Goal: Information Seeking & Learning: Learn about a topic

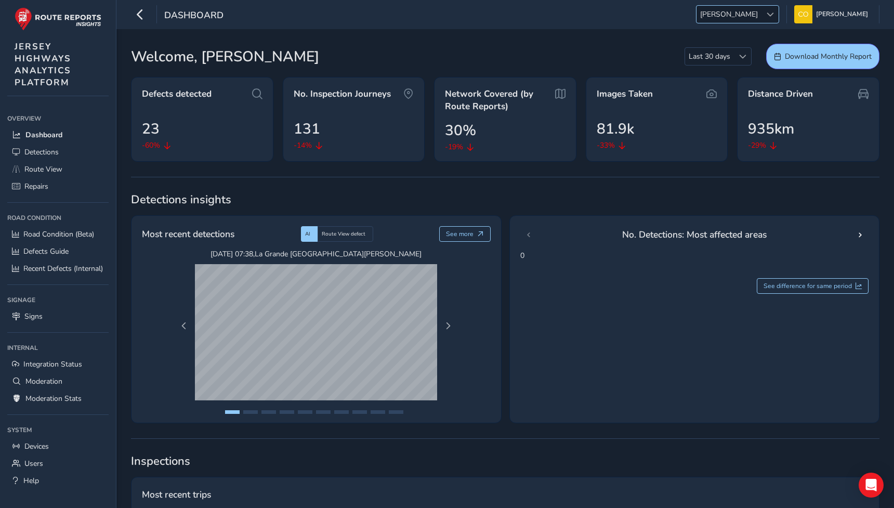
click at [762, 21] on div at bounding box center [770, 14] width 17 height 17
click at [759, 44] on li "SCC" at bounding box center [773, 44] width 72 height 17
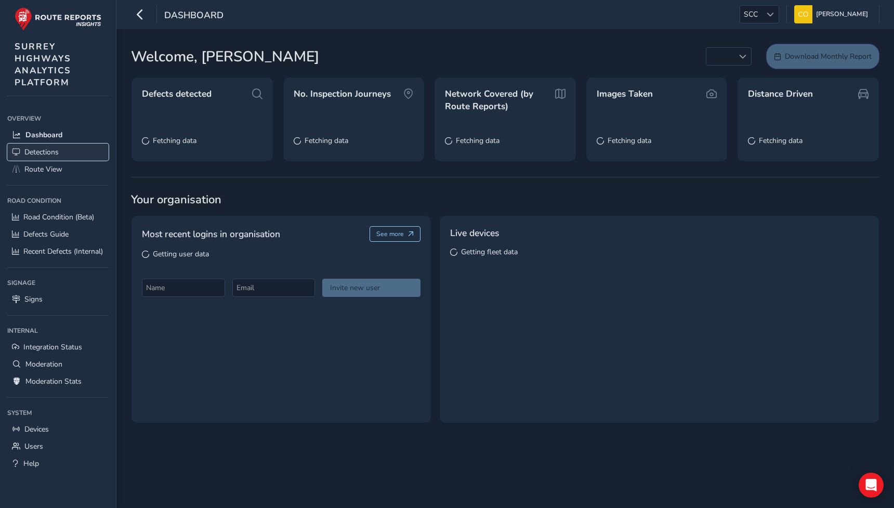
click at [49, 149] on span "Detections" at bounding box center [41, 152] width 34 height 10
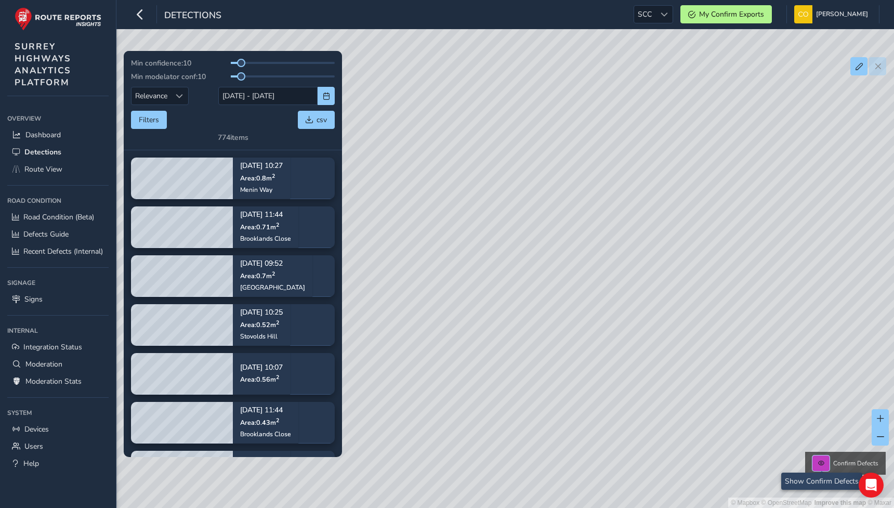
click at [824, 460] on span at bounding box center [821, 463] width 6 height 6
drag, startPoint x: 570, startPoint y: 410, endPoint x: 525, endPoint y: 268, distance: 149.5
click at [525, 268] on div "© Mapbox © OpenStreetMap Improve this map © Maxar Confirm Defects" at bounding box center [447, 254] width 894 height 508
drag, startPoint x: 566, startPoint y: 399, endPoint x: 533, endPoint y: 162, distance: 239.8
click at [533, 162] on div "© Mapbox © OpenStreetMap Improve this map © Maxar Confirm Defects" at bounding box center [447, 254] width 894 height 508
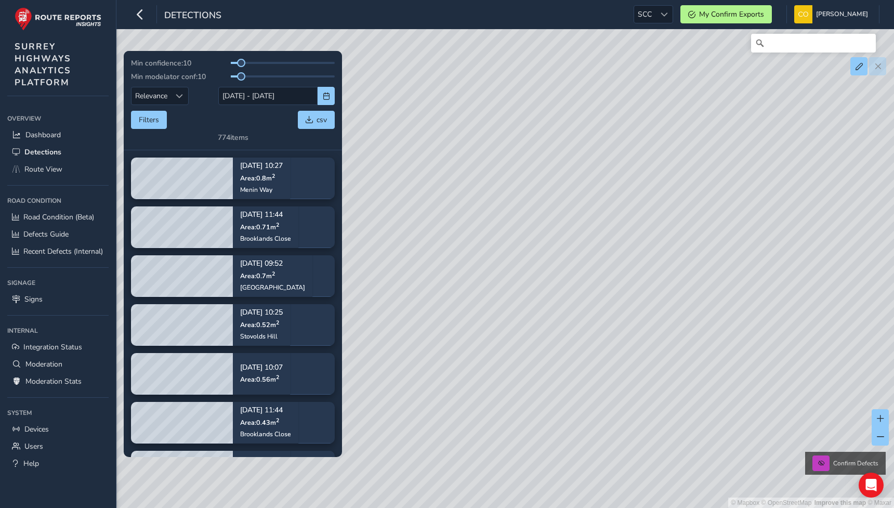
drag, startPoint x: 647, startPoint y: 379, endPoint x: 615, endPoint y: 80, distance: 301.3
click at [615, 80] on div "© Mapbox © OpenStreetMap Improve this map © Maxar Confirm Defects" at bounding box center [447, 254] width 894 height 508
click at [608, 289] on div "© Mapbox © OpenStreetMap Improve this map © Maxar Confirm Defects" at bounding box center [447, 254] width 894 height 508
click at [710, 213] on div "© Mapbox © OpenStreetMap Improve this map © Maxar Confirm Defects" at bounding box center [447, 254] width 894 height 508
click at [825, 461] on span at bounding box center [821, 463] width 6 height 6
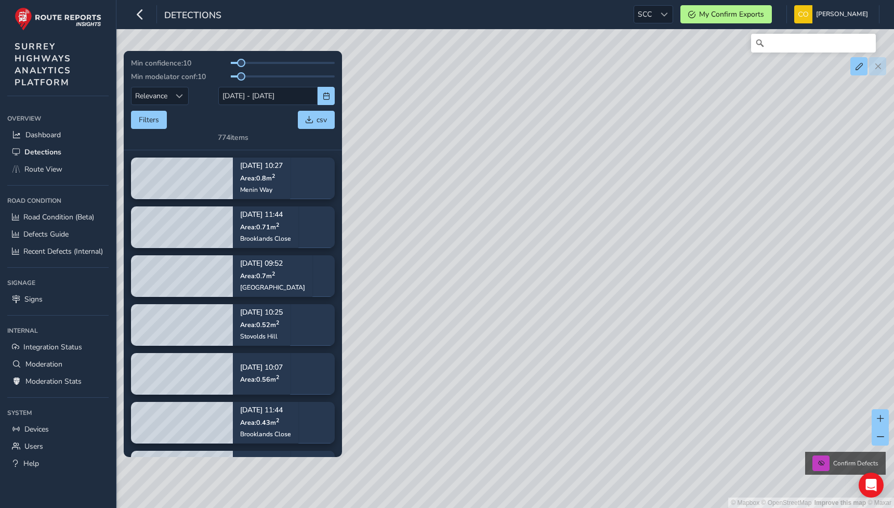
drag, startPoint x: 470, startPoint y: 114, endPoint x: 470, endPoint y: 226, distance: 111.8
click at [470, 226] on div "© Mapbox © OpenStreetMap Improve this map © Maxar Confirm Defects" at bounding box center [447, 254] width 894 height 508
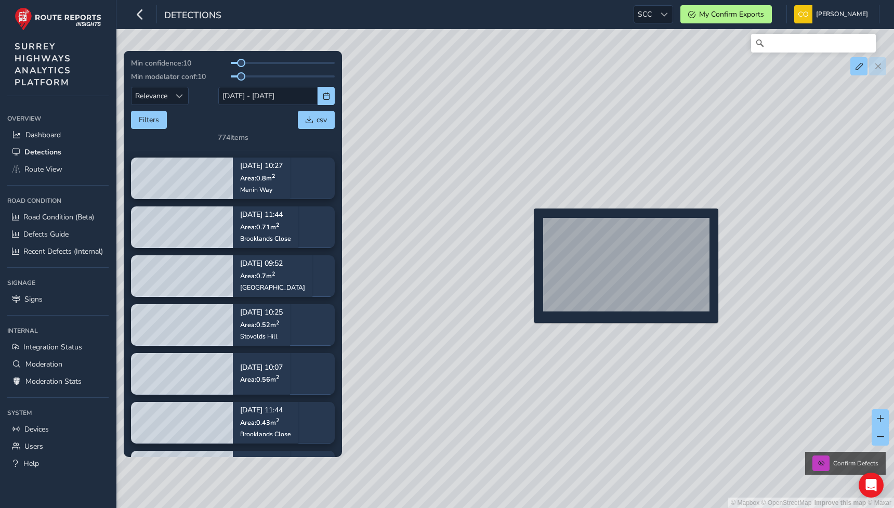
click at [528, 225] on div "© Mapbox © OpenStreetMap Improve this map © Maxar Confirm Defects" at bounding box center [447, 254] width 894 height 508
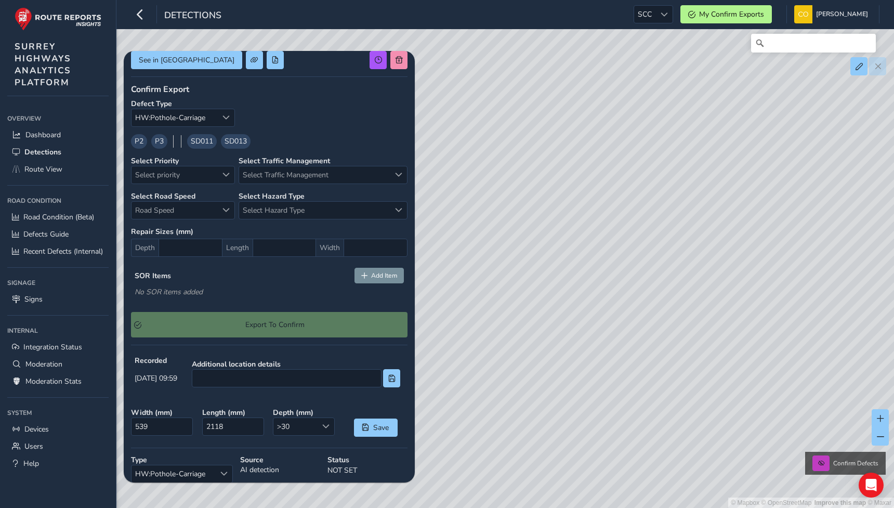
scroll to position [409, 0]
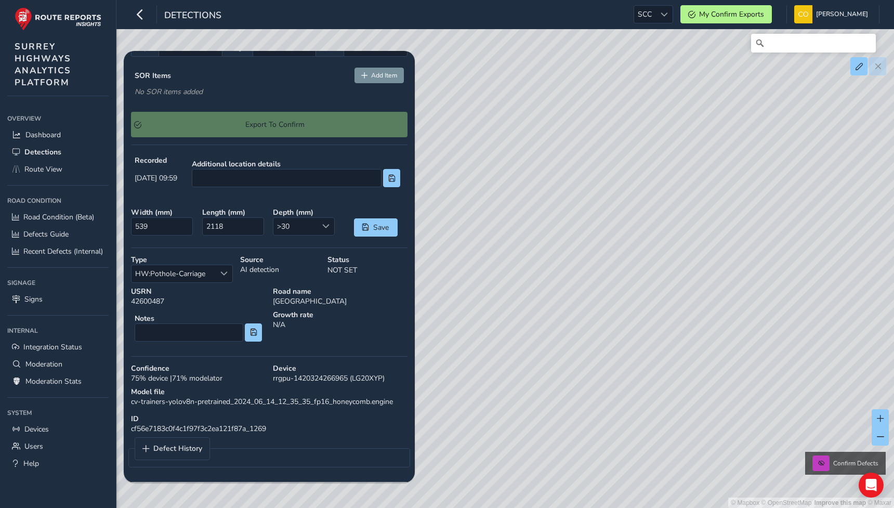
click at [156, 462] on fieldset "Defect History" at bounding box center [269, 452] width 282 height 31
click at [158, 452] on span "Defect History" at bounding box center [177, 448] width 49 height 7
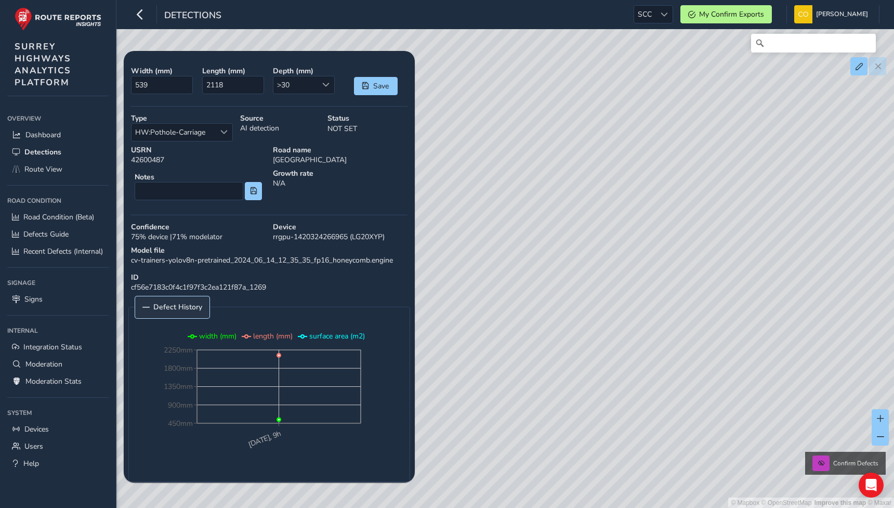
scroll to position [565, 0]
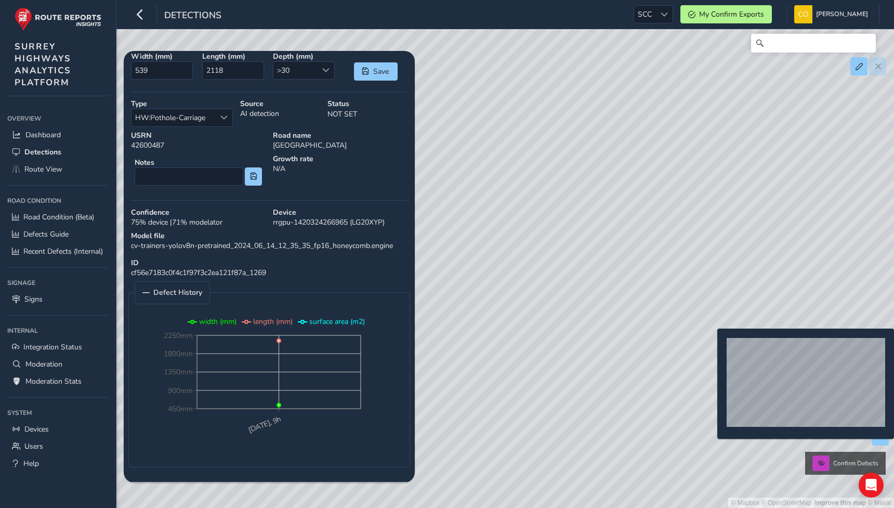
click at [711, 345] on div "© Mapbox © OpenStreetMap Improve this map © Maxar Confirm Defects" at bounding box center [447, 254] width 894 height 508
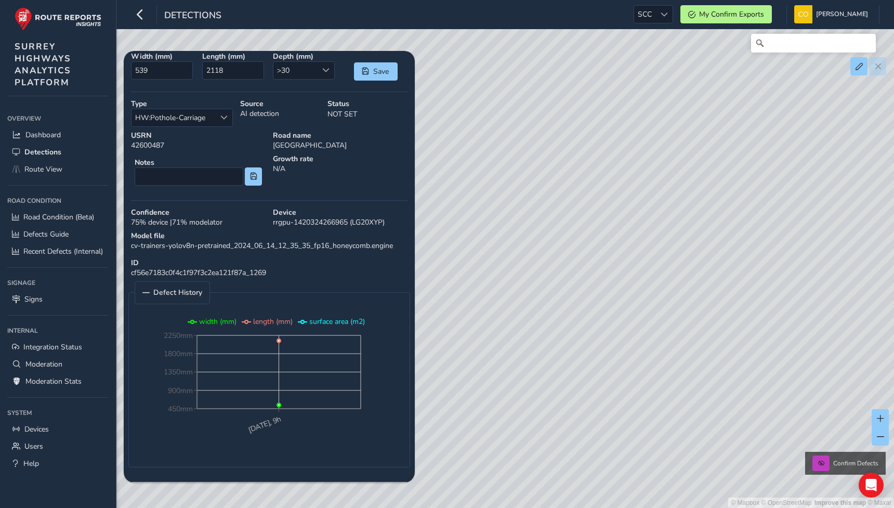
type input "423"
type input "2587"
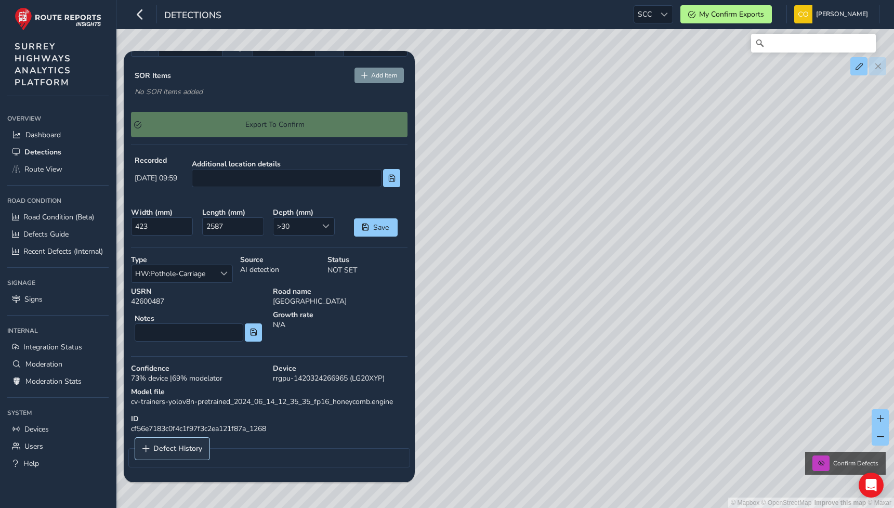
click at [176, 440] on link "Defect History" at bounding box center [172, 449] width 74 height 22
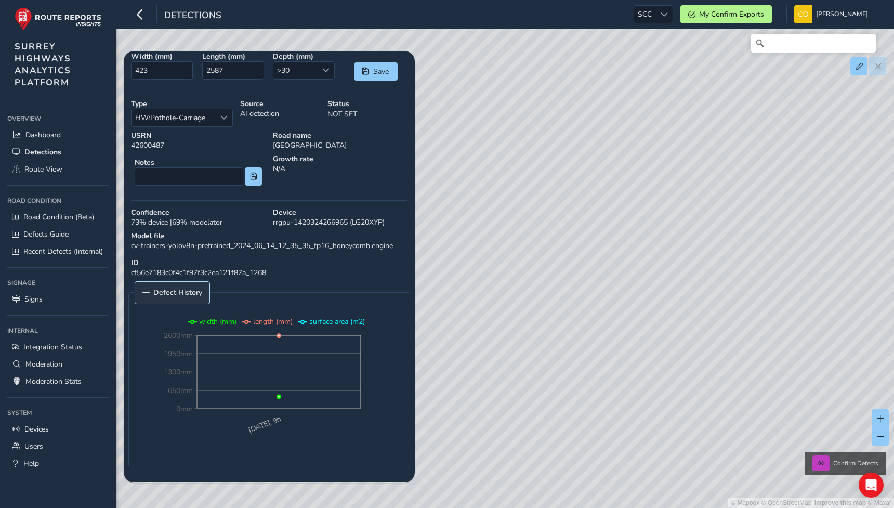
type input "539"
type input "2118"
type input "263"
type input "351"
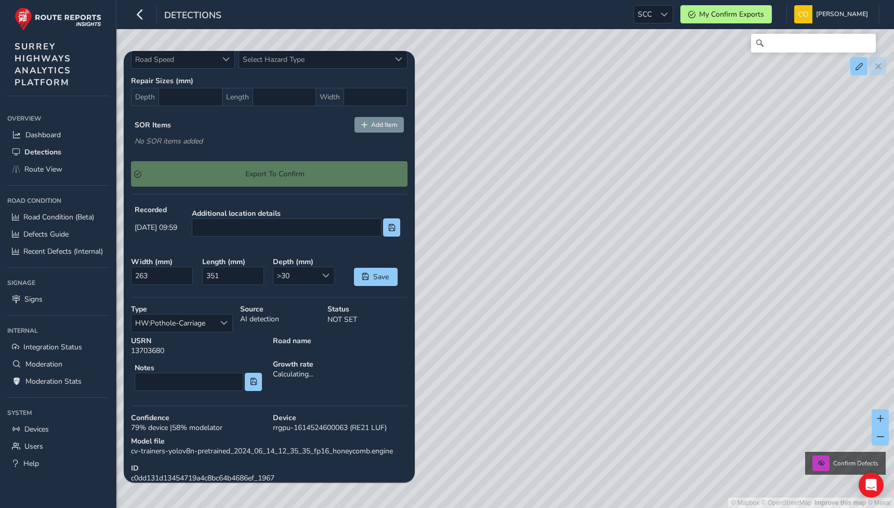
scroll to position [409, 0]
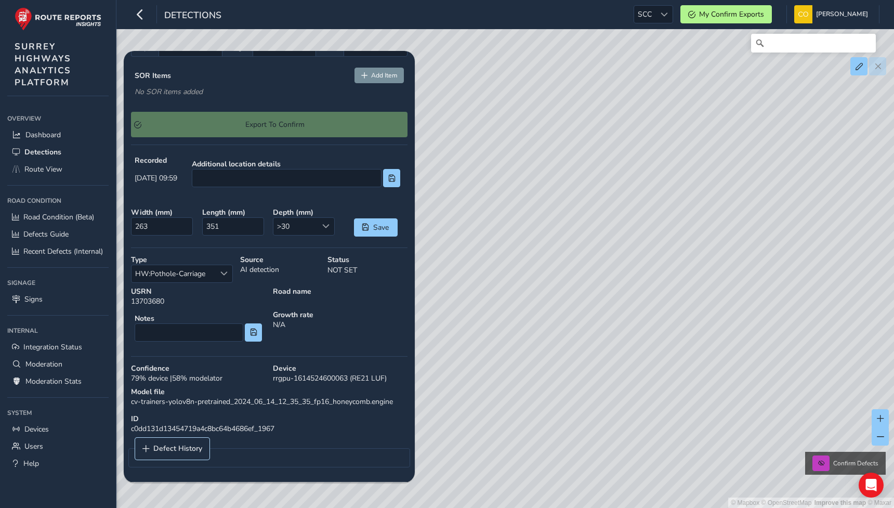
click at [176, 440] on link "Defect History" at bounding box center [172, 449] width 74 height 22
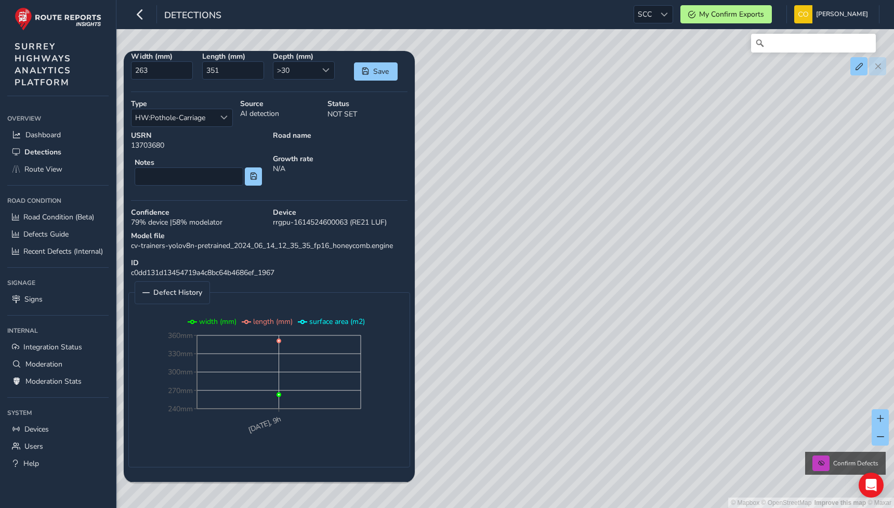
type input "259"
type input "601"
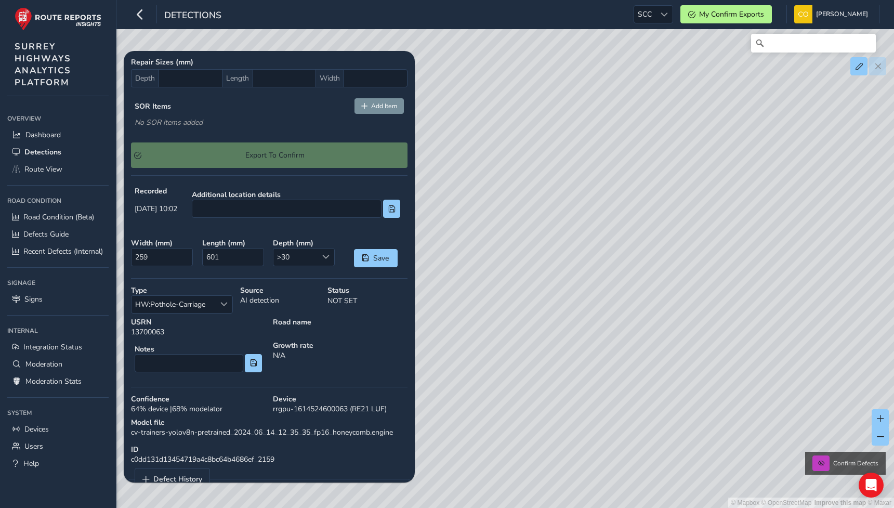
scroll to position [409, 0]
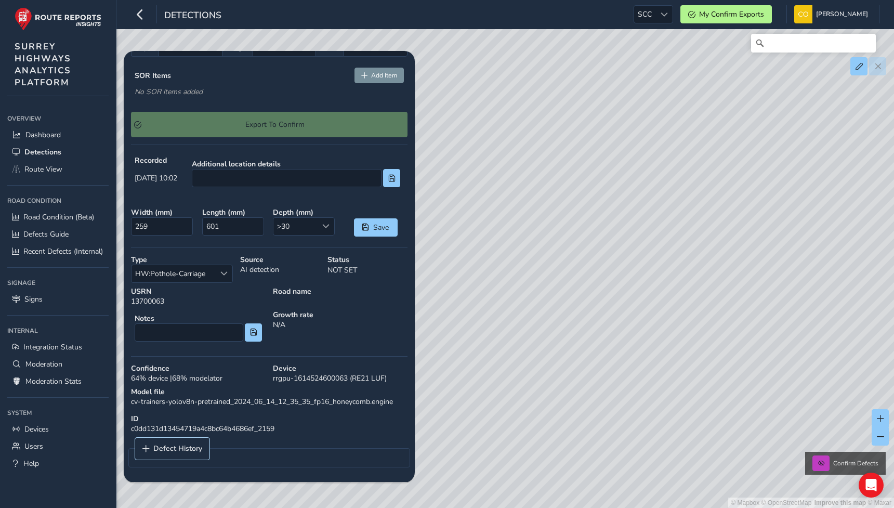
click at [176, 440] on link "Defect History" at bounding box center [172, 449] width 74 height 22
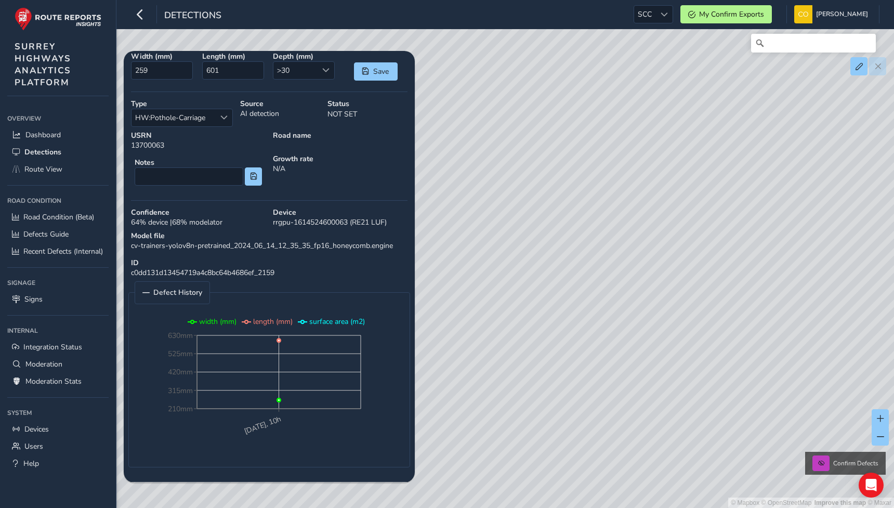
type input "295"
type input "594"
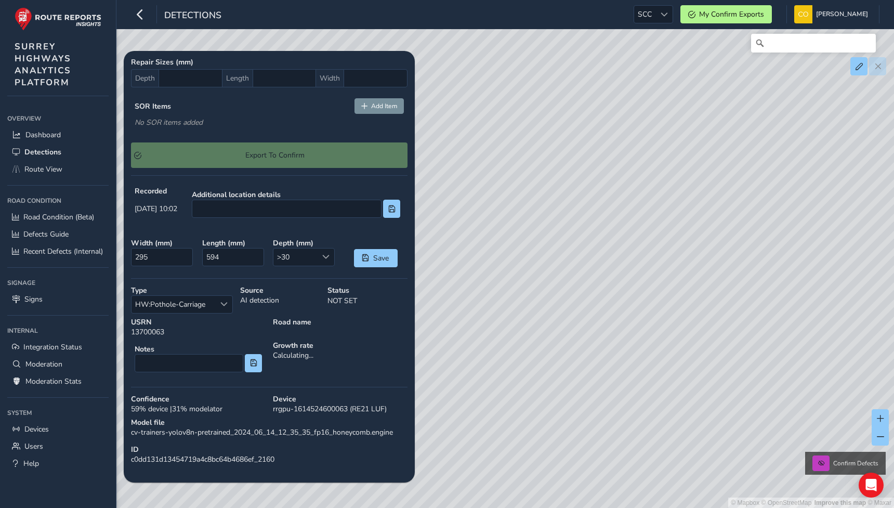
scroll to position [409, 0]
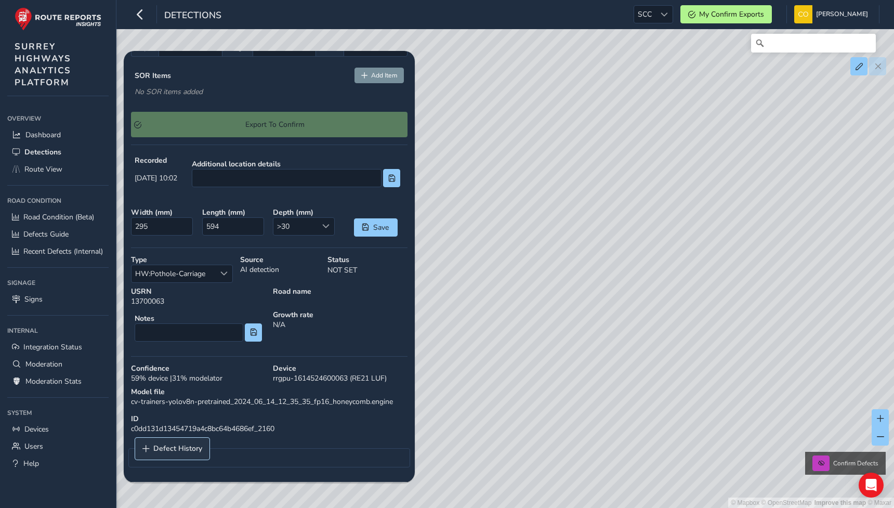
click at [174, 448] on span "Defect History" at bounding box center [177, 448] width 49 height 7
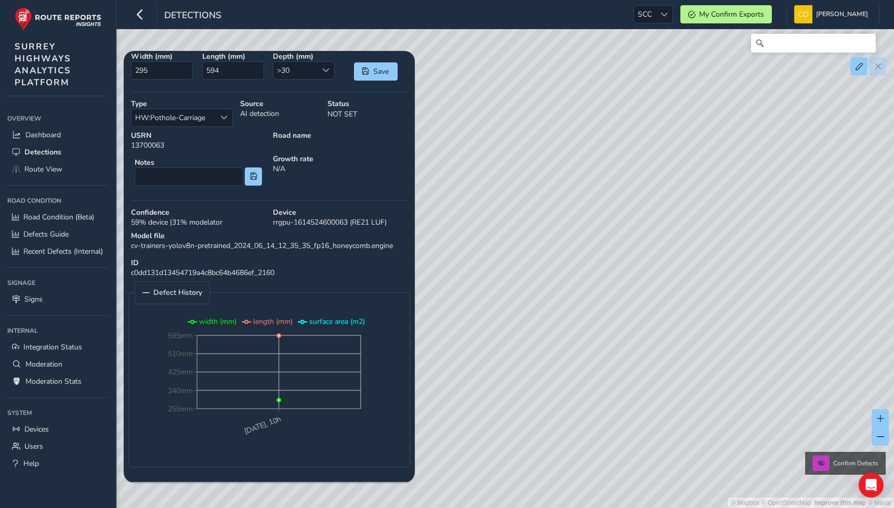
type input "298"
type input "216"
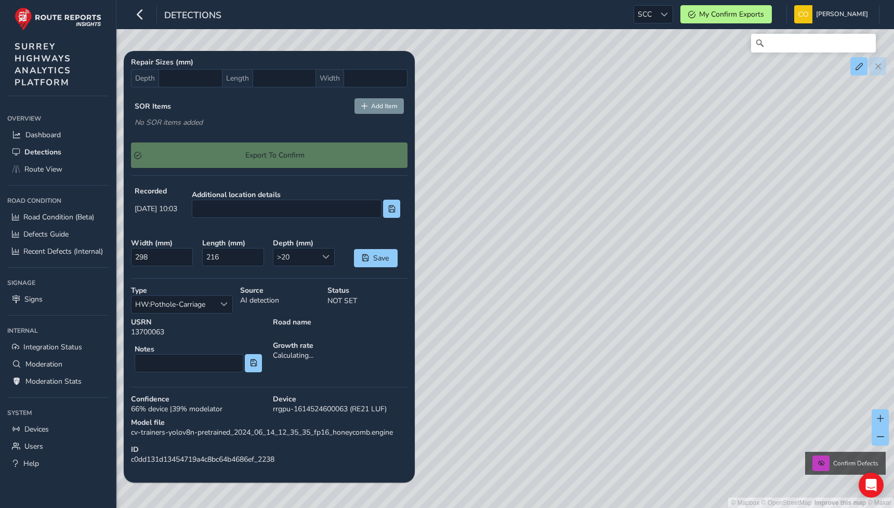
scroll to position [409, 0]
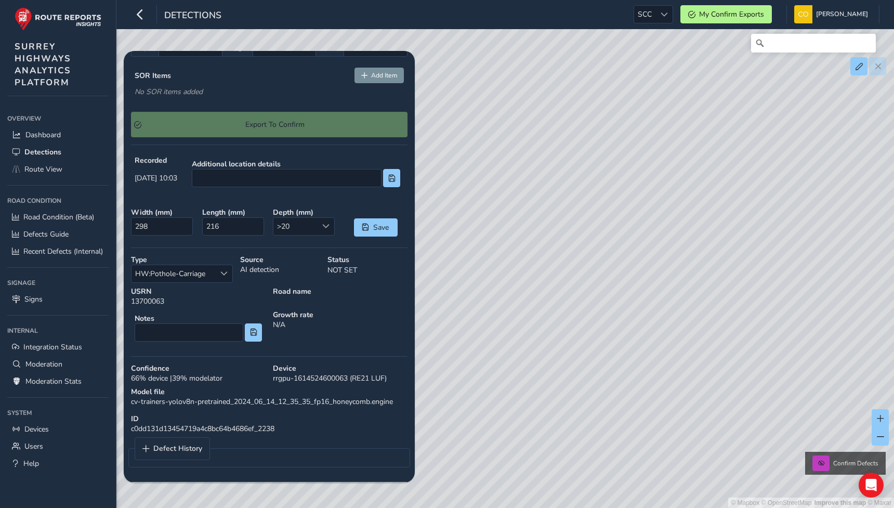
click at [196, 435] on div "ID c0dd131d13454719a4c8bc64b4686ef_2238" at bounding box center [269, 423] width 284 height 27
click at [195, 445] on span "Defect History" at bounding box center [177, 448] width 49 height 7
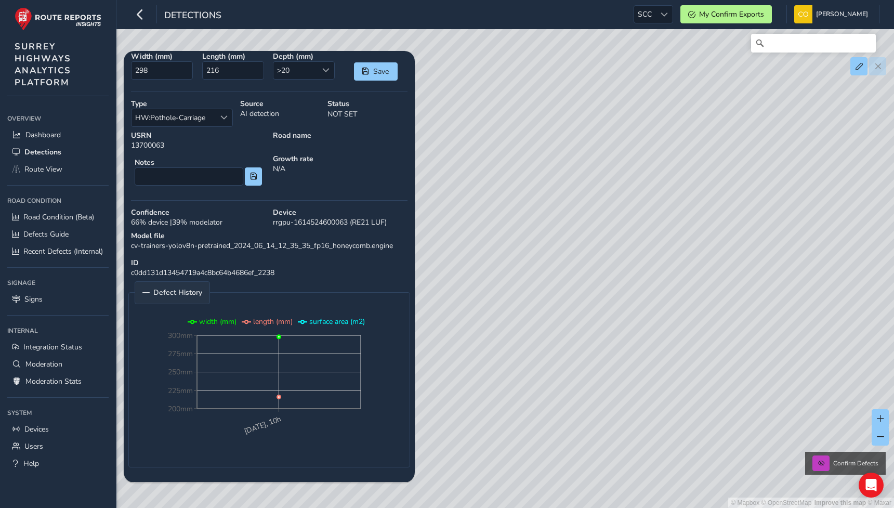
type input "307"
type input "209"
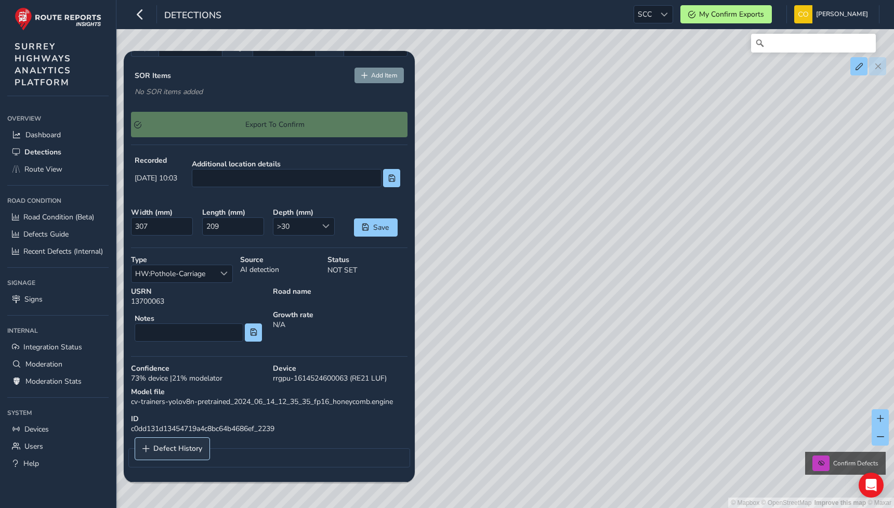
click at [188, 449] on span "Defect History" at bounding box center [177, 448] width 49 height 7
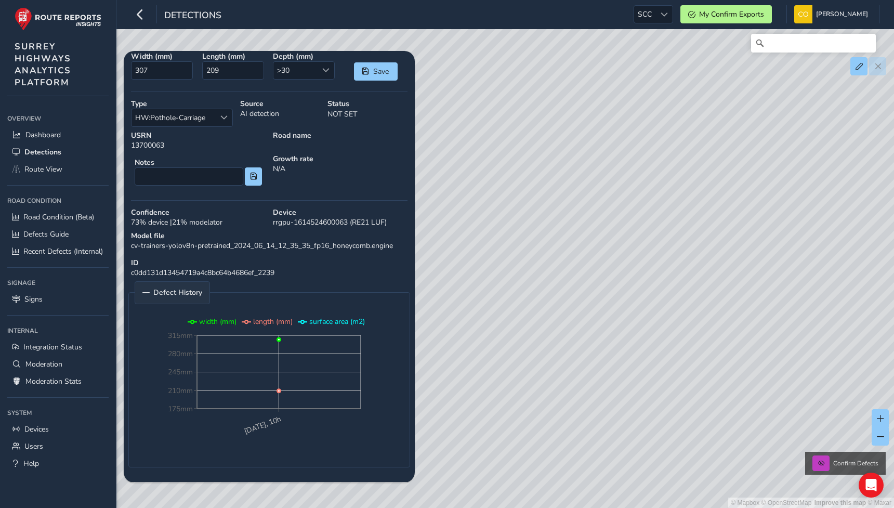
type input "301"
type input "247"
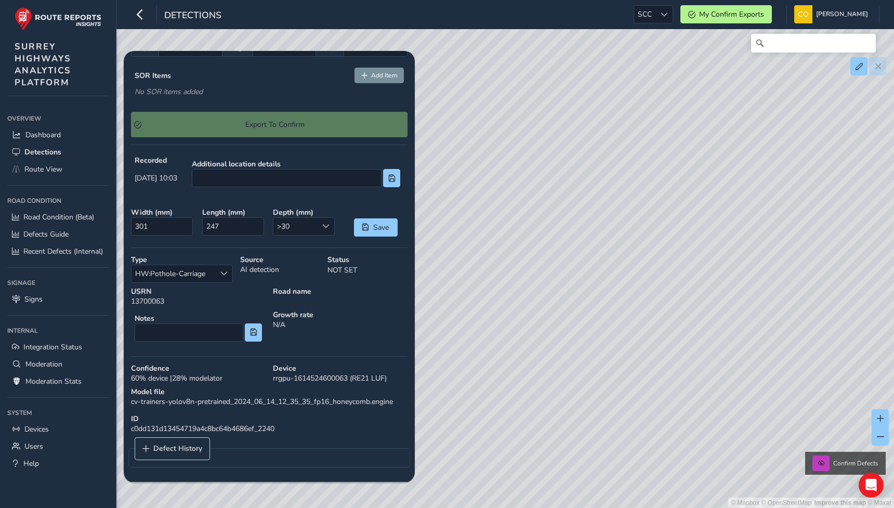
click at [188, 449] on span "Defect History" at bounding box center [177, 448] width 49 height 7
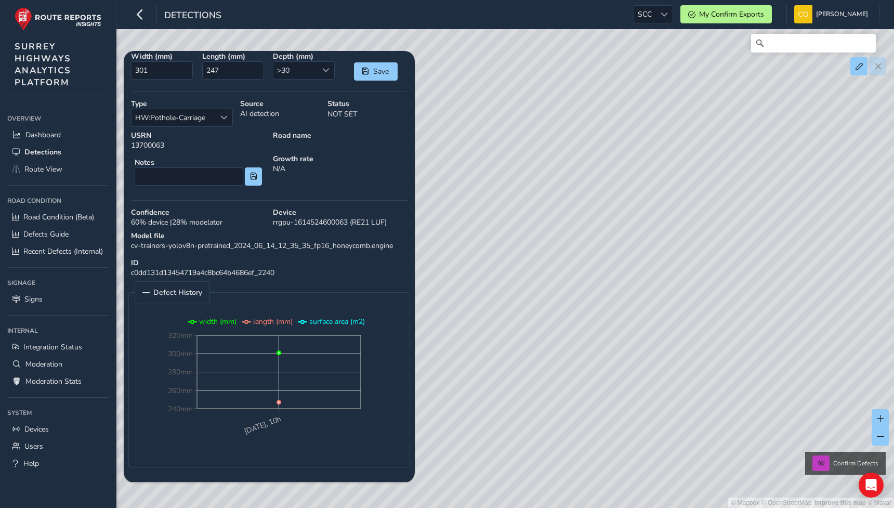
type input "307"
type input "302"
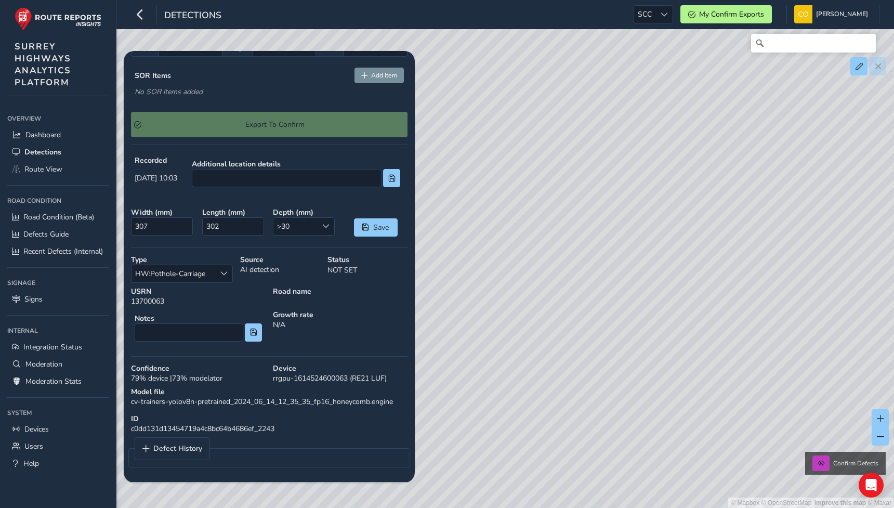
type input "256"
type input "337"
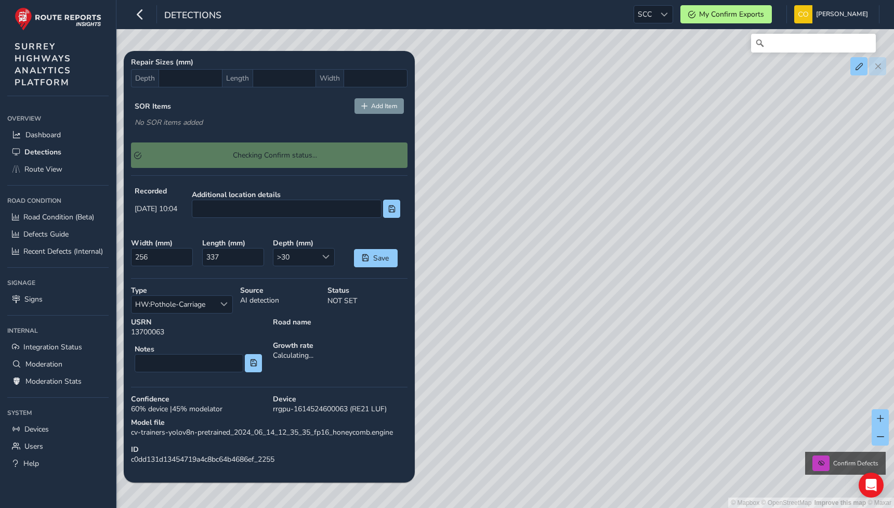
type input "306"
type input "297"
type input "279"
type input "298"
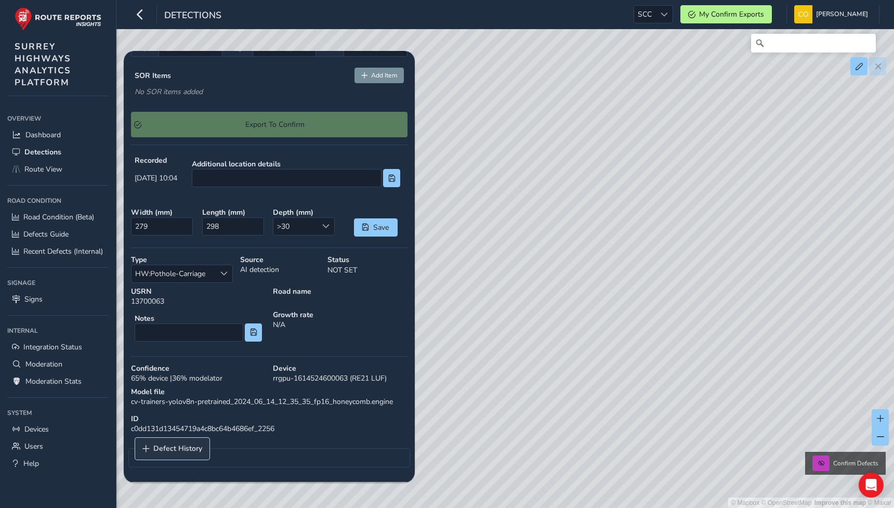
click at [182, 450] on span "Defect History" at bounding box center [177, 448] width 49 height 7
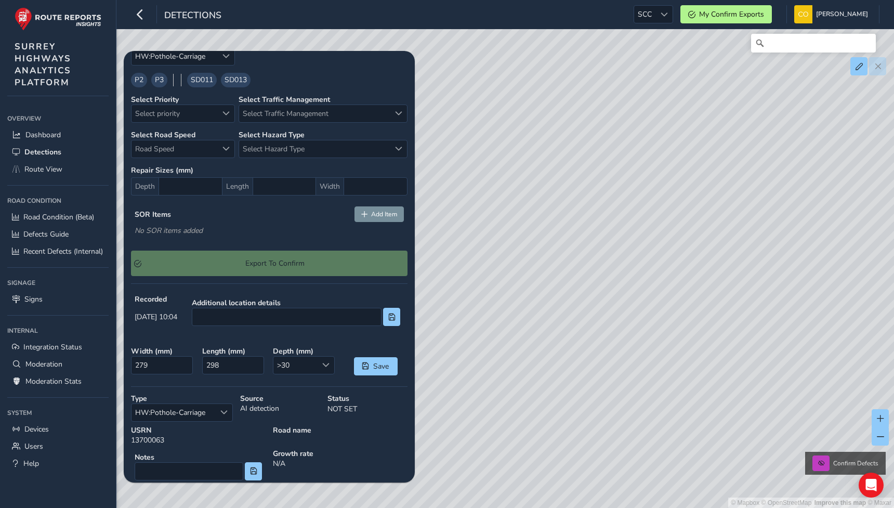
scroll to position [0, 0]
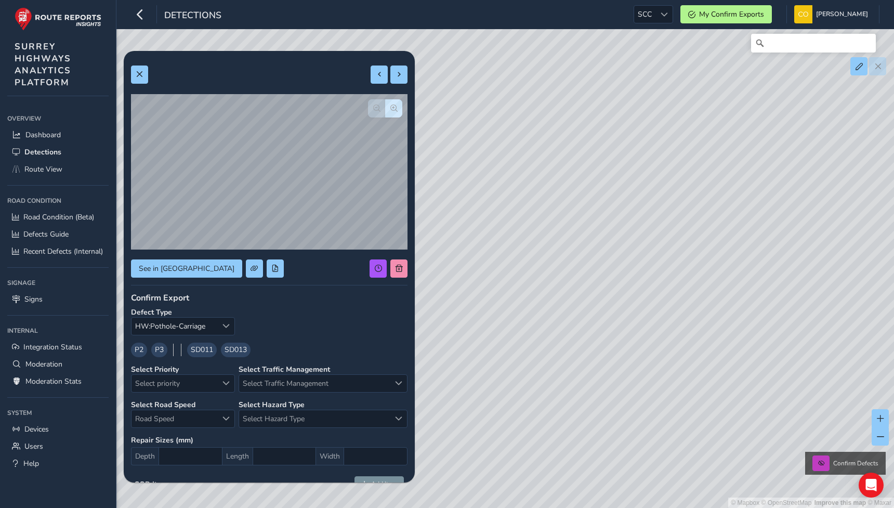
click at [140, 72] on span at bounding box center [139, 74] width 7 height 7
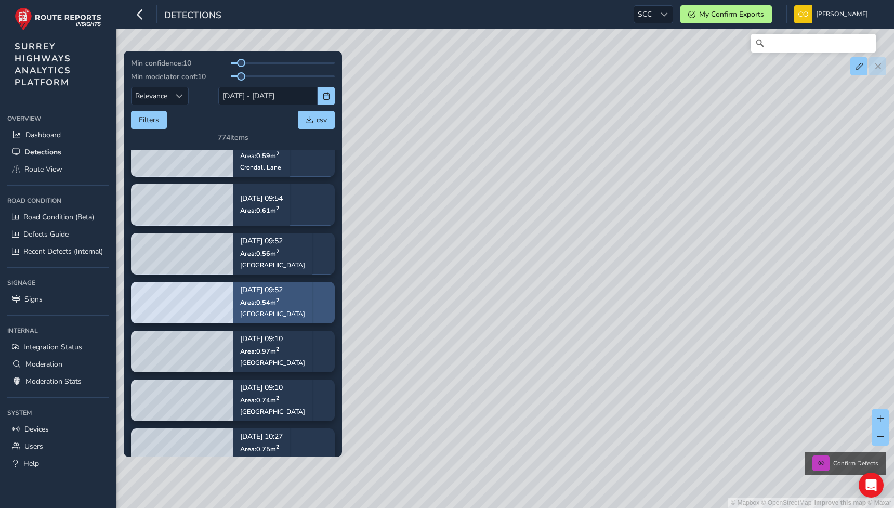
scroll to position [659, 0]
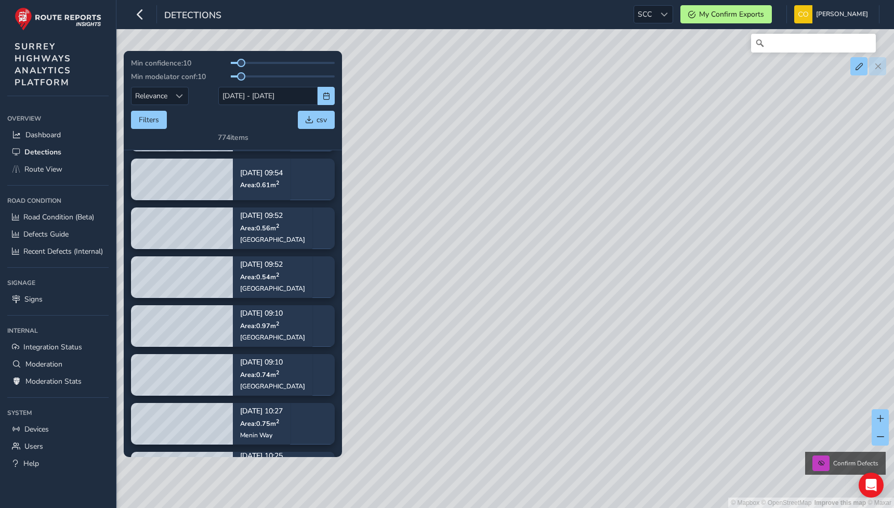
click at [270, 201] on tbody "[DATE] 10:26 Area: 0.37 m 2 [GEOGRAPHIC_DATA] [DATE] 10:20 Area: 0.79 m [STREET…" at bounding box center [233, 424] width 218 height 1034
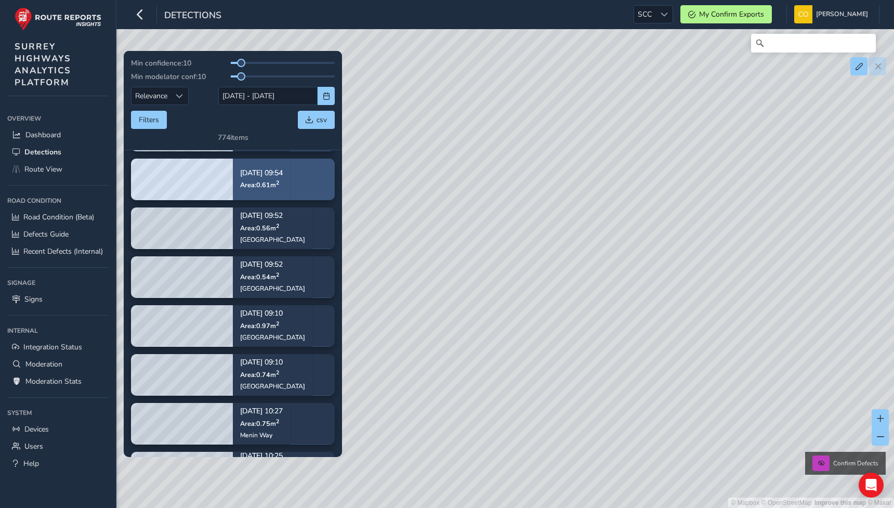
click at [270, 199] on div "[DATE] 09:54 Area: 0.61 m 2" at bounding box center [261, 179] width 57 height 48
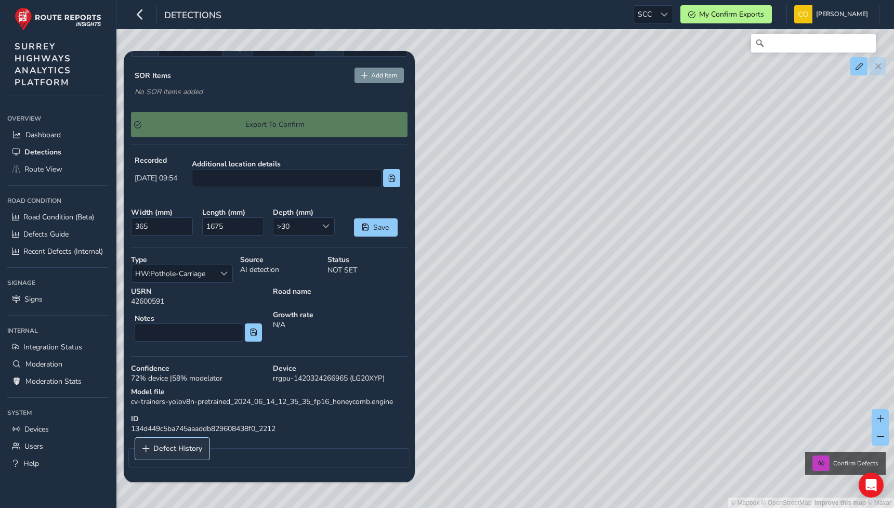
click at [155, 442] on link "Defect History" at bounding box center [172, 449] width 74 height 22
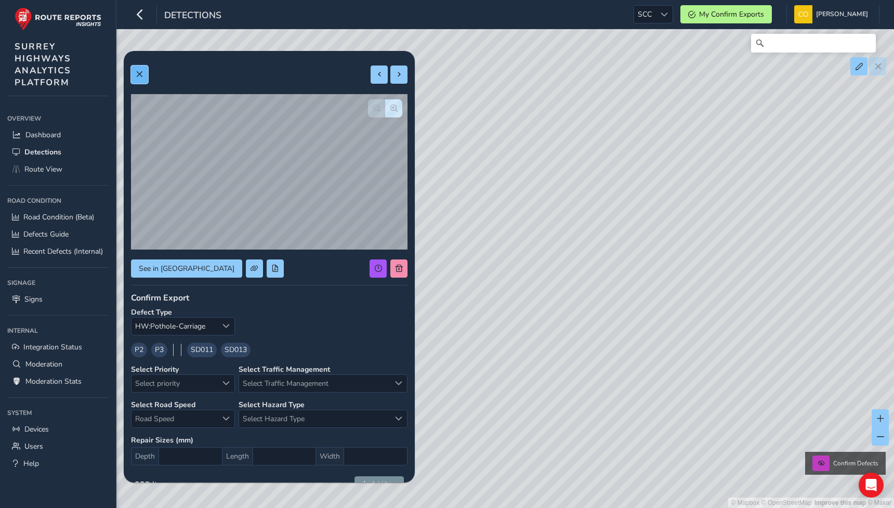
click at [146, 76] on button at bounding box center [139, 75] width 17 height 18
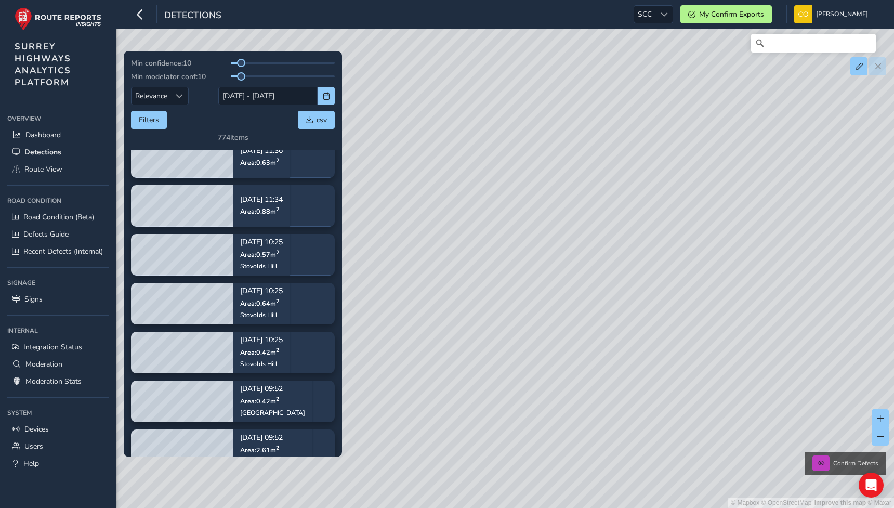
scroll to position [988, 0]
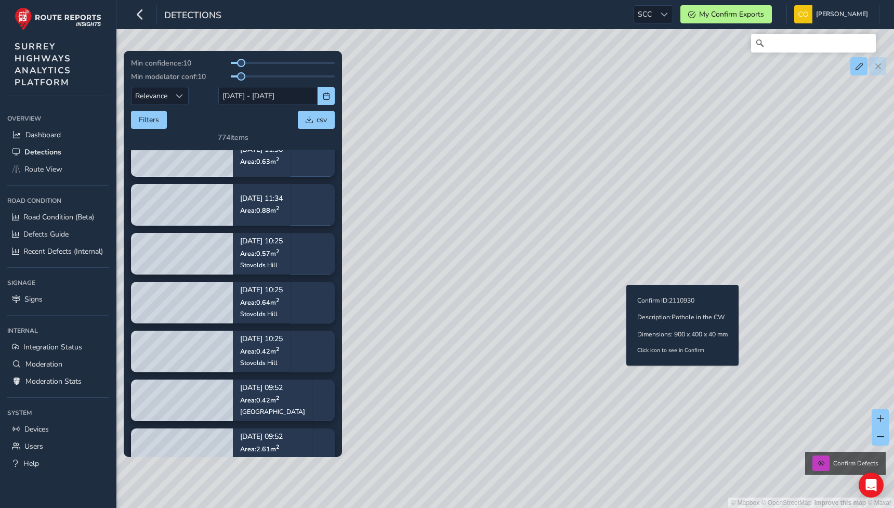
click at [643, 268] on div "© Mapbox © OpenStreetMap Improve this map © Maxar Confirm Defects Confirm ID: 2…" at bounding box center [447, 254] width 894 height 508
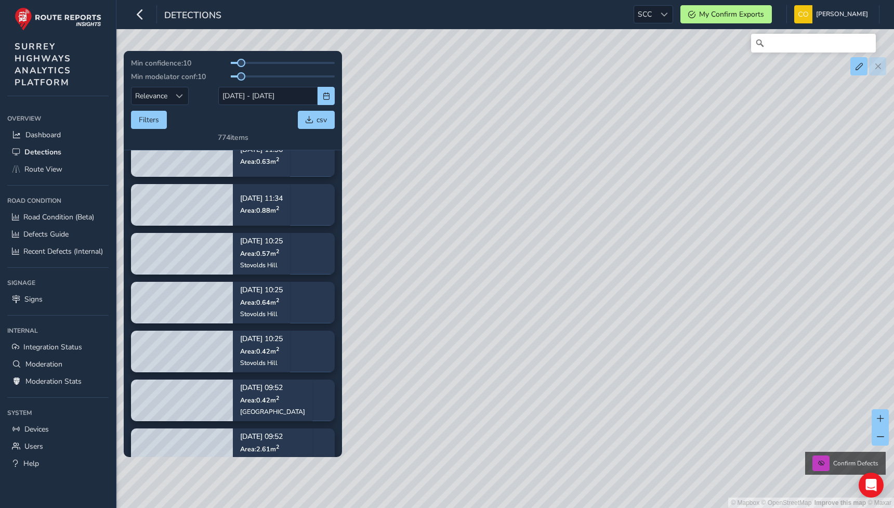
drag, startPoint x: 675, startPoint y: 173, endPoint x: 464, endPoint y: 155, distance: 211.3
click at [464, 155] on div "© Mapbox © OpenStreetMap Improve this map © Maxar Confirm Defects" at bounding box center [447, 254] width 894 height 508
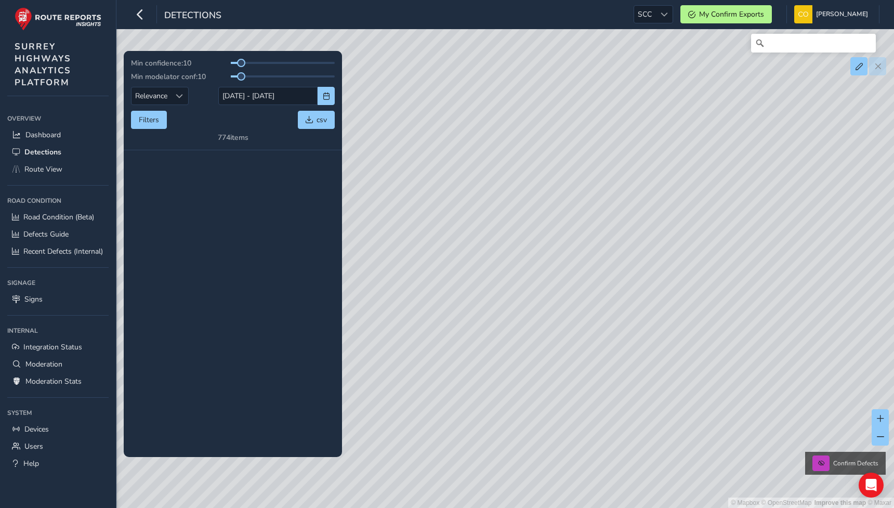
scroll to position [1586, 0]
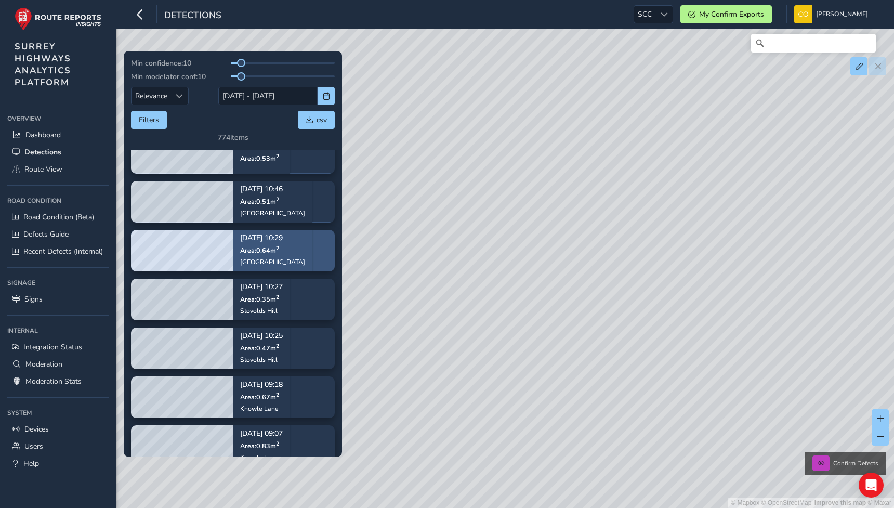
click at [291, 249] on div "[DATE] 10:29 Area: 0.64 m [STREET_ADDRESS]" at bounding box center [273, 250] width 80 height 60
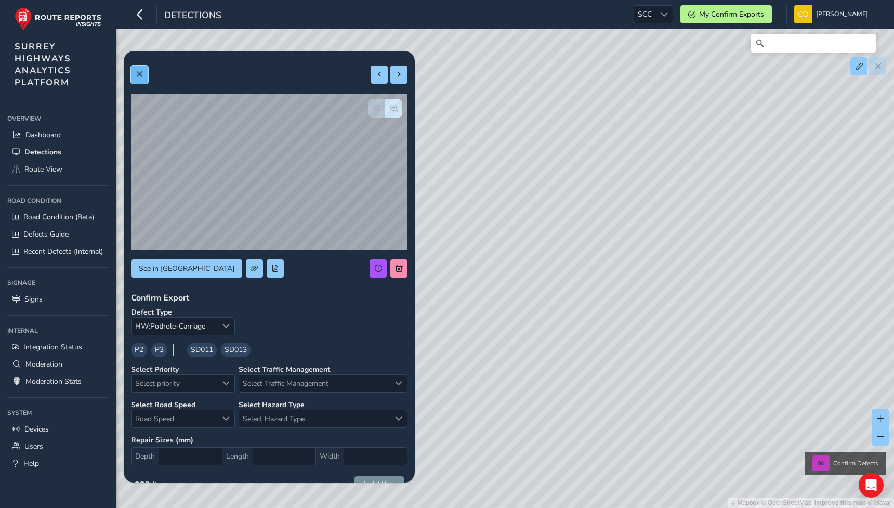
click at [147, 79] on button at bounding box center [139, 75] width 17 height 18
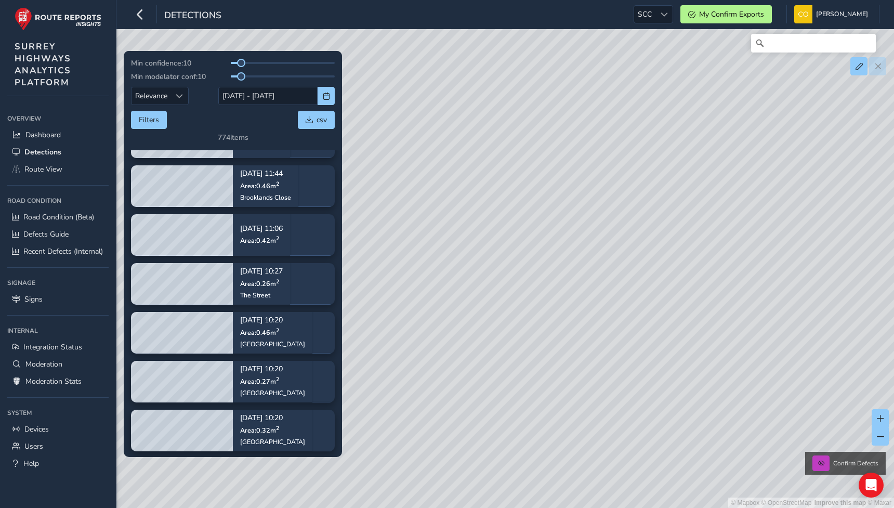
scroll to position [3216, 0]
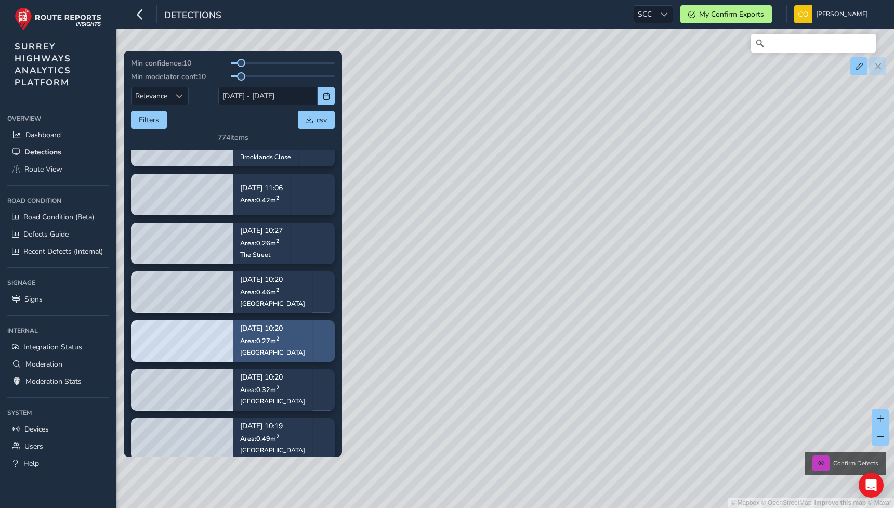
click at [285, 332] on div "[DATE] 10:20 Area: 0.27 m [STREET_ADDRESS]" at bounding box center [273, 340] width 80 height 60
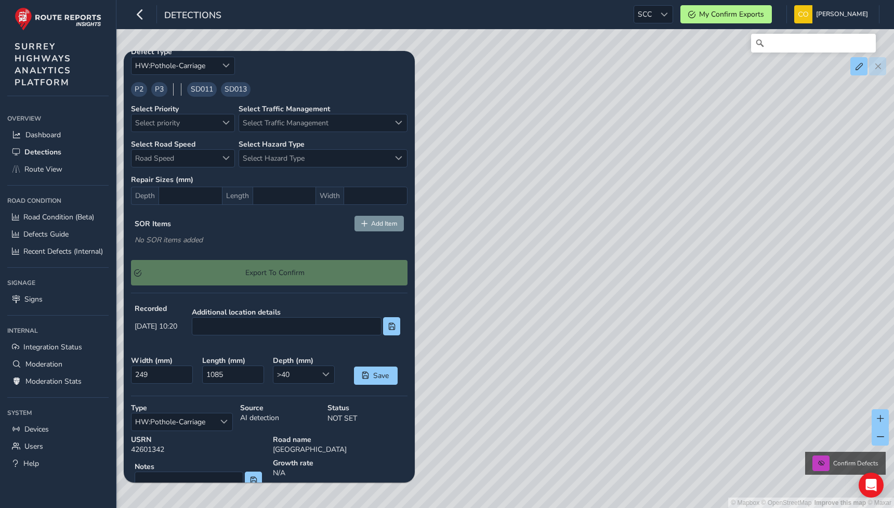
scroll to position [409, 0]
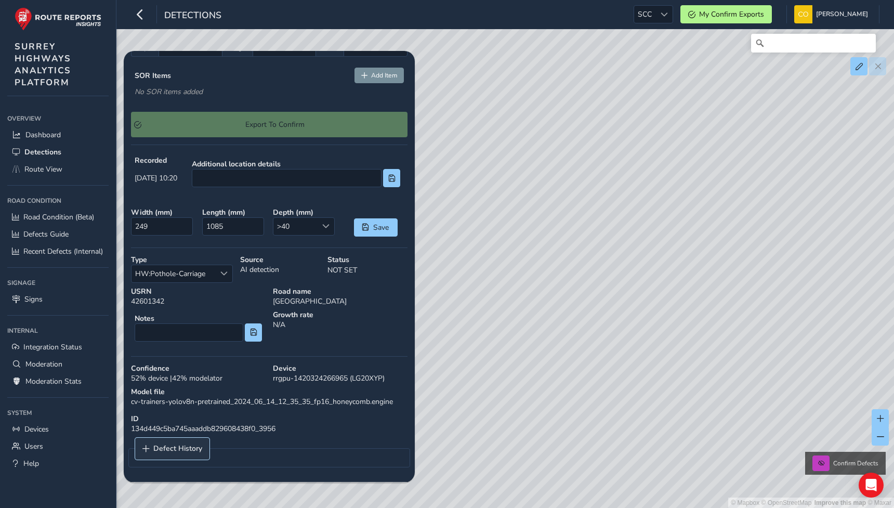
click at [161, 447] on span "Defect History" at bounding box center [177, 448] width 49 height 7
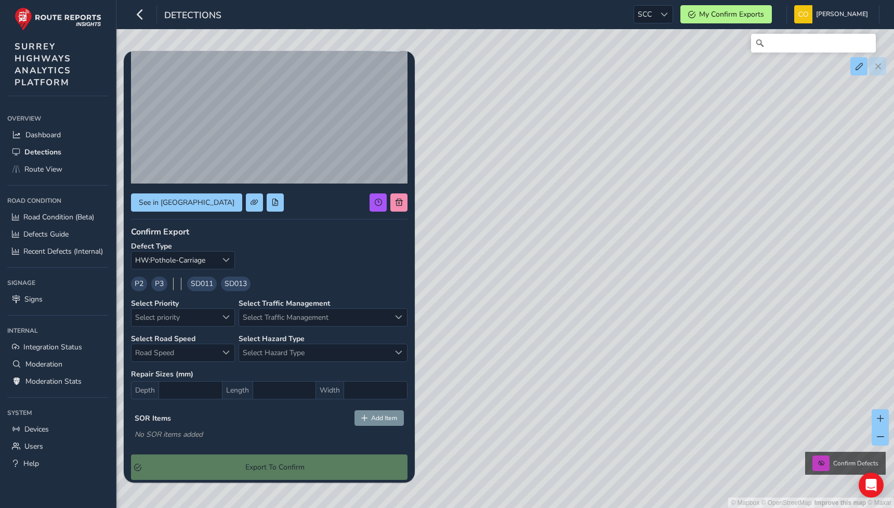
scroll to position [0, 0]
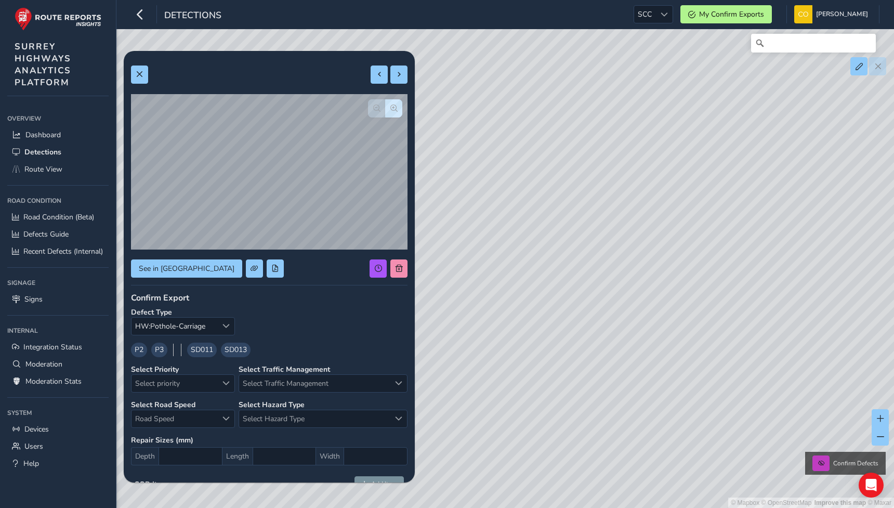
click at [136, 70] on button at bounding box center [139, 75] width 17 height 18
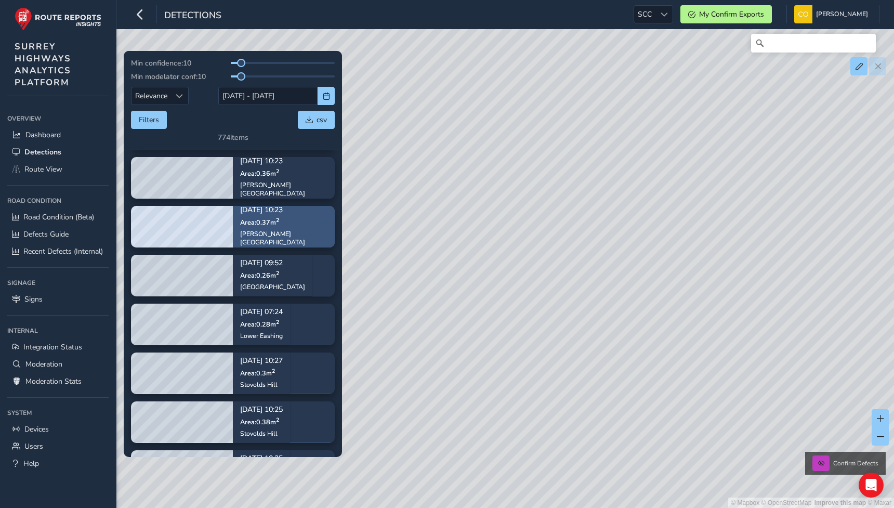
scroll to position [4166, 0]
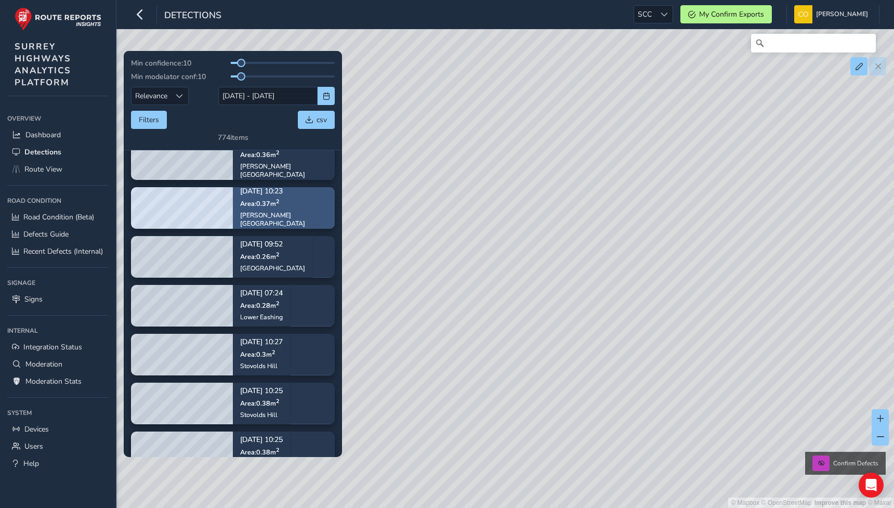
click at [278, 215] on div "[PERSON_NAME][GEOGRAPHIC_DATA]" at bounding box center [283, 219] width 87 height 17
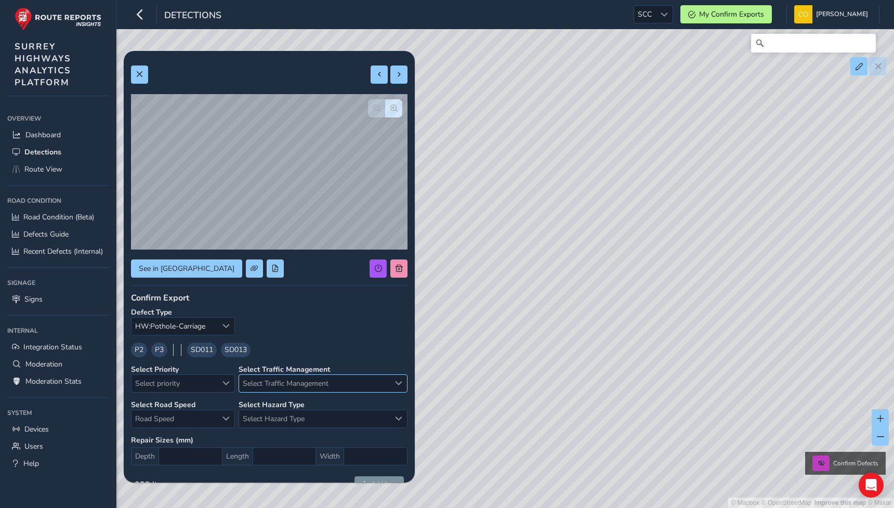
scroll to position [409, 0]
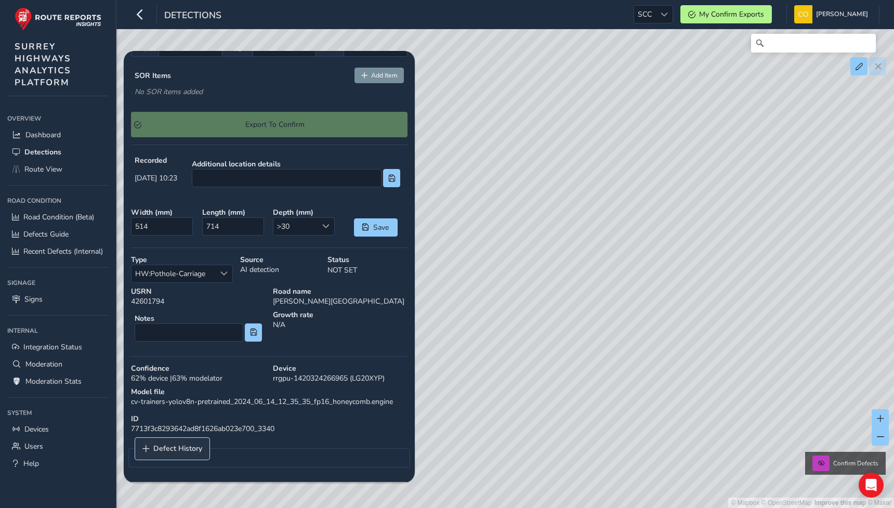
click at [160, 451] on span "Defect History" at bounding box center [177, 448] width 49 height 7
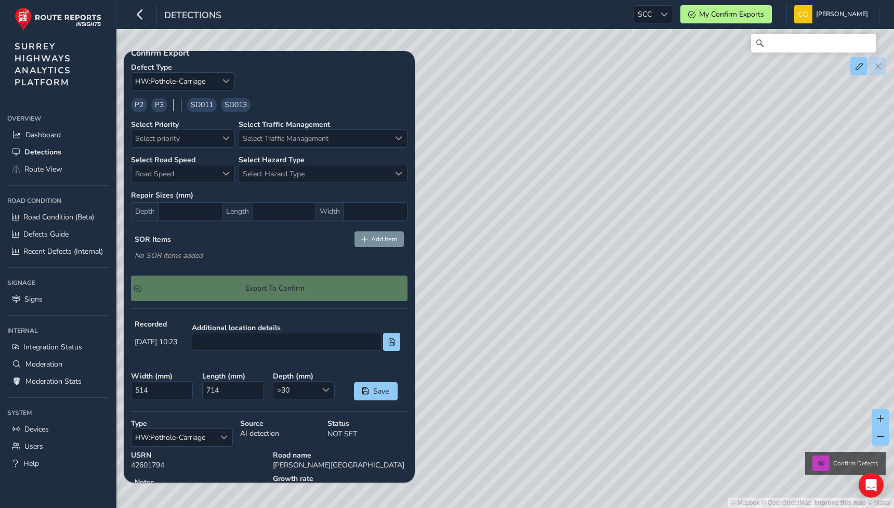
scroll to position [0, 0]
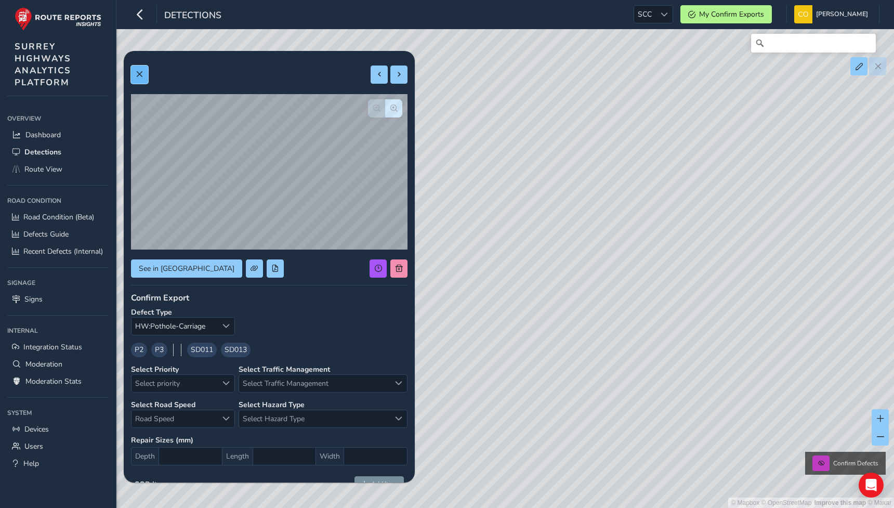
click at [144, 70] on button at bounding box center [139, 75] width 17 height 18
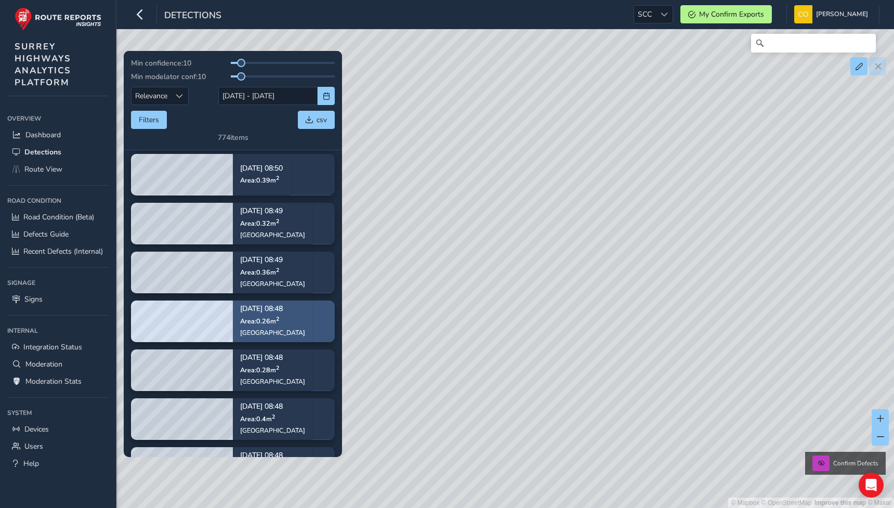
scroll to position [5708, 0]
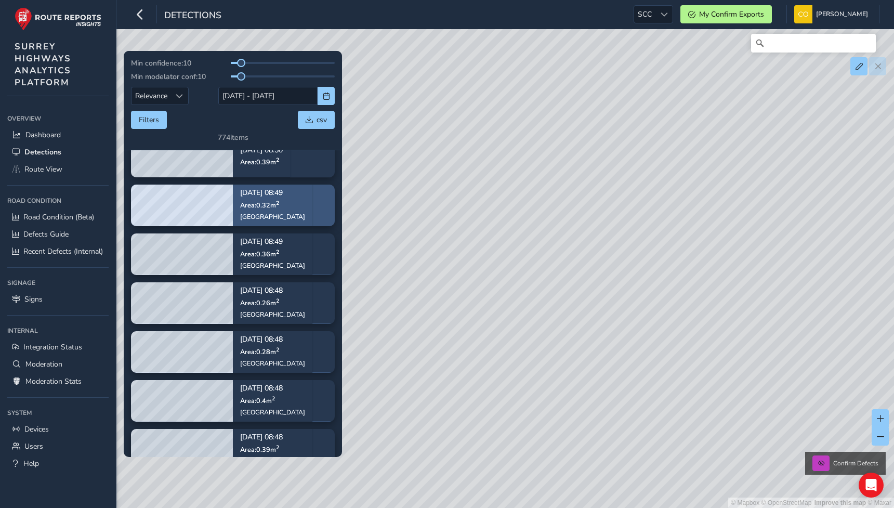
click at [280, 211] on div "[DATE] 08:49 Area: 0.32 m [STREET_ADDRESS]" at bounding box center [272, 205] width 65 height 46
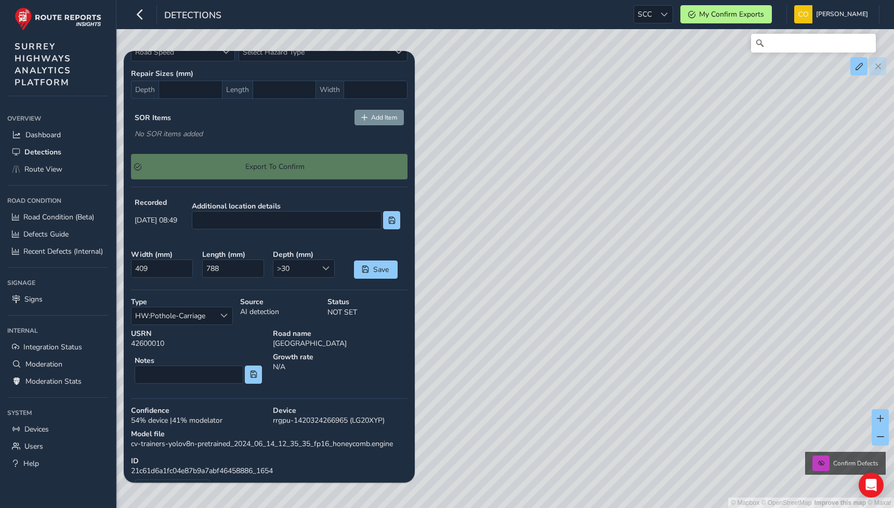
scroll to position [409, 0]
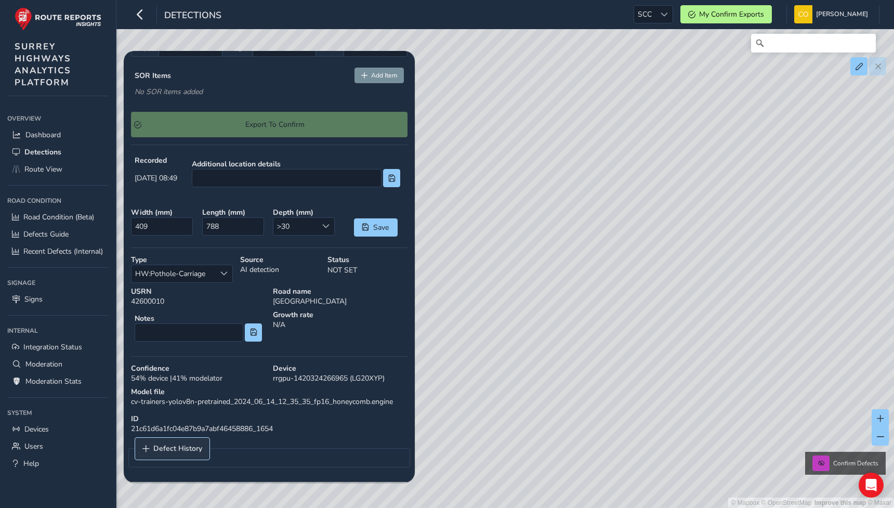
click at [162, 445] on span "Defect History" at bounding box center [177, 448] width 49 height 7
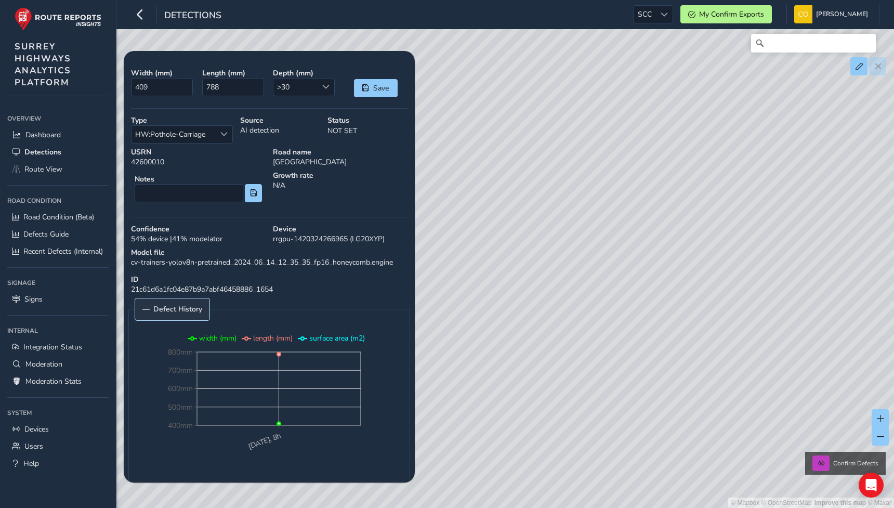
scroll to position [565, 0]
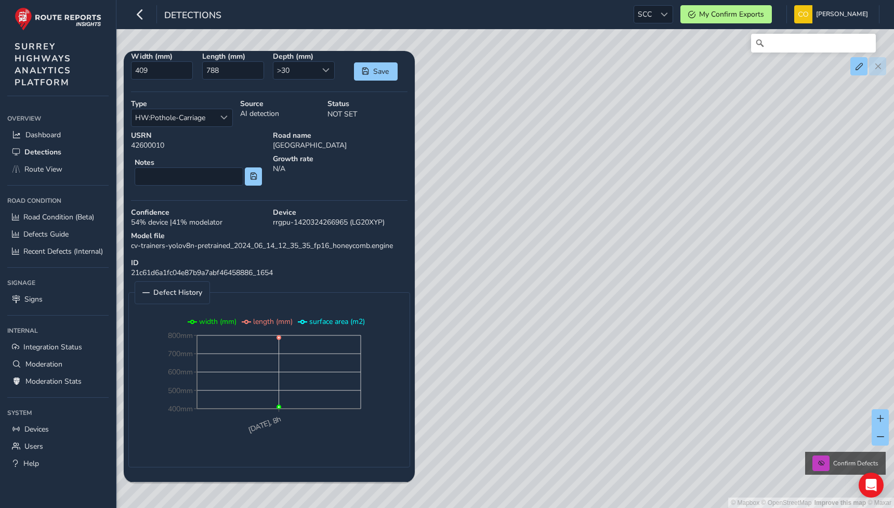
drag, startPoint x: 627, startPoint y: 328, endPoint x: 627, endPoint y: 196, distance: 132.6
click at [627, 196] on div "© Mapbox © OpenStreetMap Improve this map © Maxar Confirm Defects" at bounding box center [447, 254] width 894 height 508
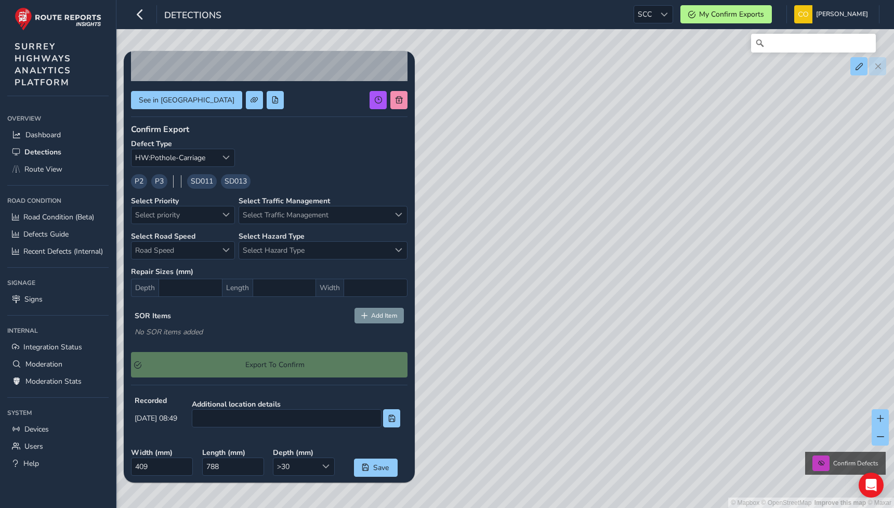
scroll to position [0, 0]
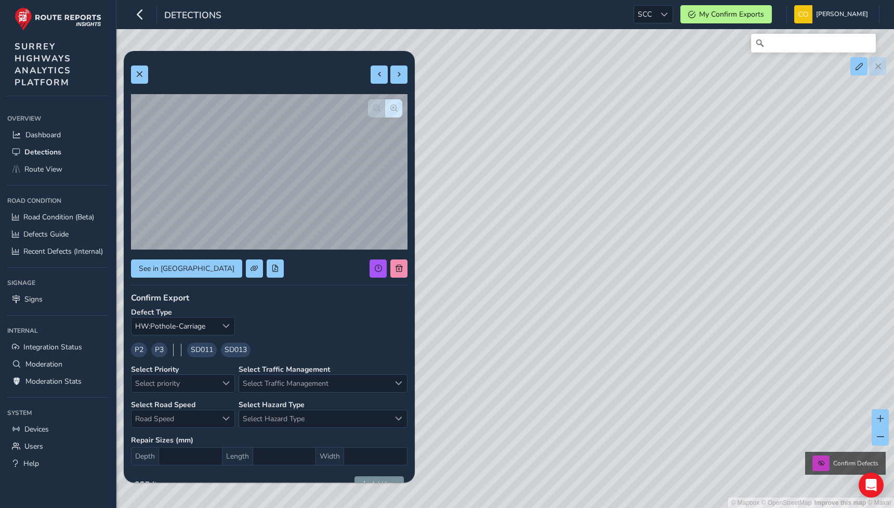
drag, startPoint x: 615, startPoint y: 213, endPoint x: 605, endPoint y: 240, distance: 28.8
click at [605, 240] on div "© Mapbox © OpenStreetMap Improve this map © Maxar Confirm Defects" at bounding box center [447, 254] width 894 height 508
drag, startPoint x: 582, startPoint y: 142, endPoint x: 572, endPoint y: 307, distance: 165.1
click at [572, 297] on div "© Mapbox © OpenStreetMap Improve this map © Maxar Confirm Defects" at bounding box center [447, 254] width 894 height 508
drag, startPoint x: 693, startPoint y: 215, endPoint x: 586, endPoint y: 337, distance: 162.1
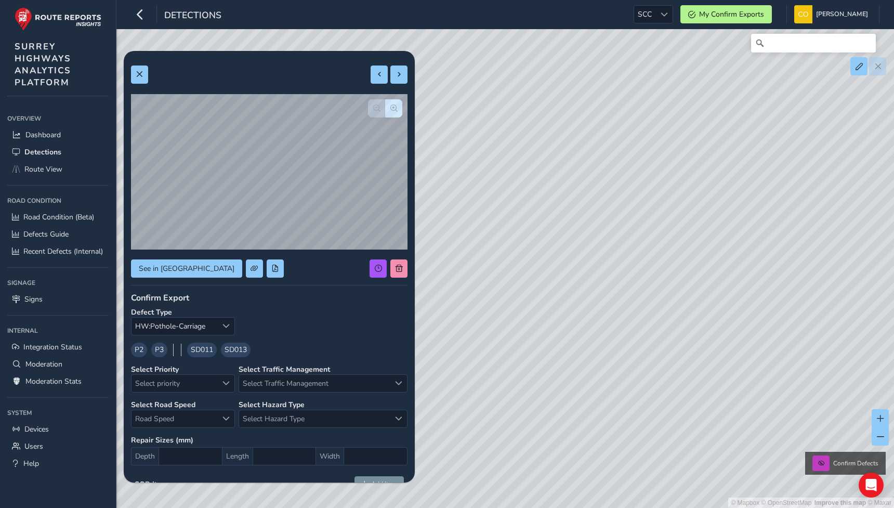
click at [586, 337] on div "© Mapbox © OpenStreetMap Improve this map © Maxar Confirm Defects" at bounding box center [447, 254] width 894 height 508
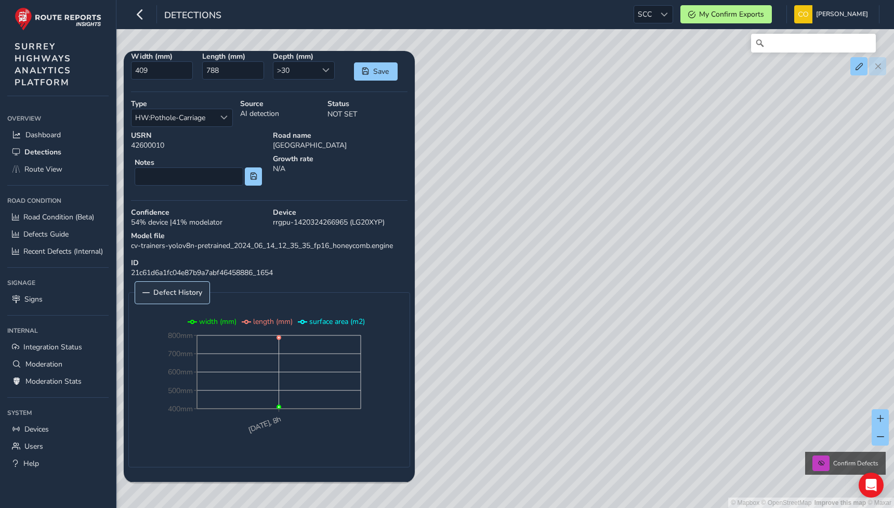
click at [175, 293] on span "Defect History" at bounding box center [177, 292] width 49 height 7
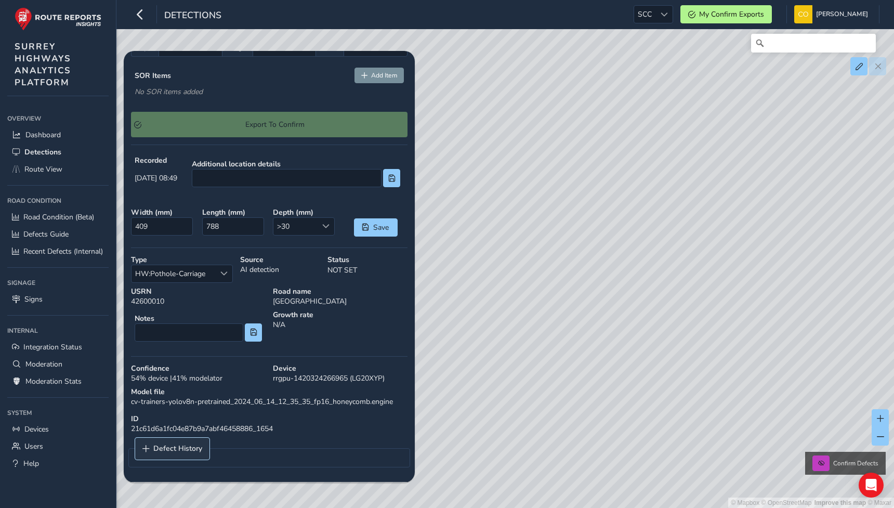
click at [174, 445] on span "Defect History" at bounding box center [177, 448] width 49 height 7
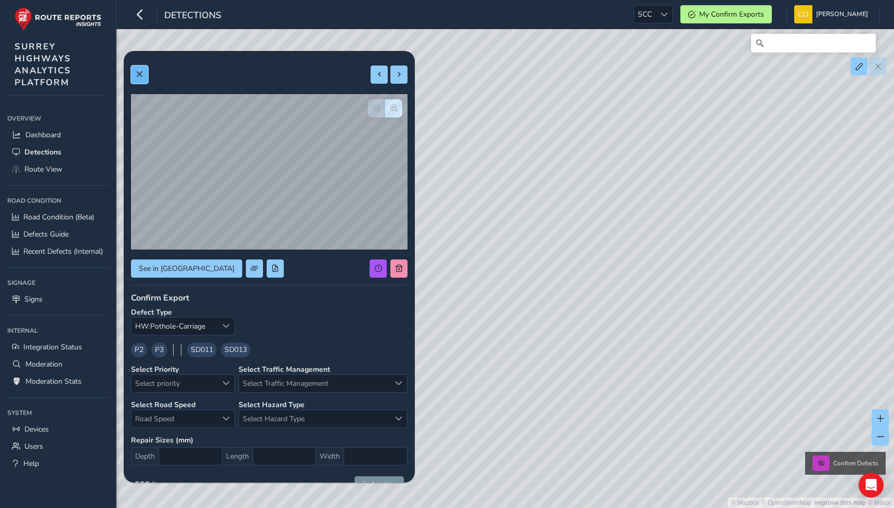
click at [137, 69] on button at bounding box center [139, 75] width 17 height 18
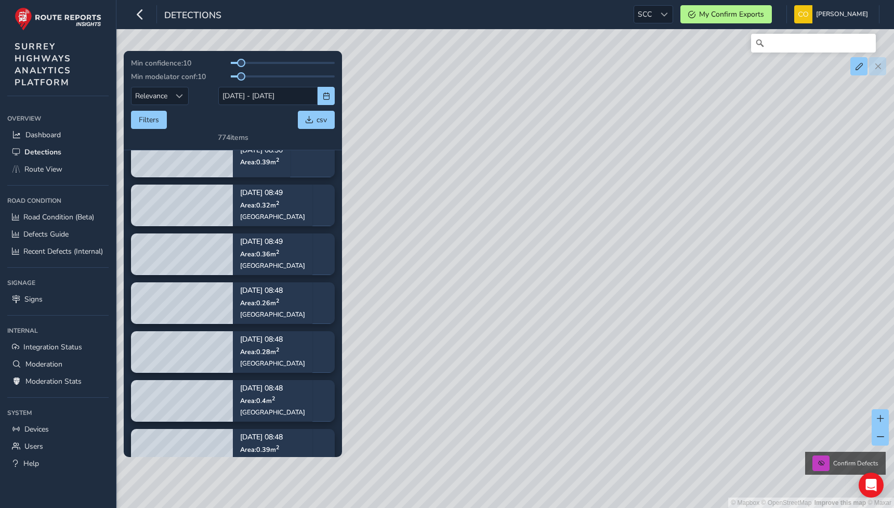
drag, startPoint x: 608, startPoint y: 250, endPoint x: 467, endPoint y: 273, distance: 142.8
click at [467, 273] on div "© Mapbox © OpenStreetMap Improve this map © Maxar Confirm Defects" at bounding box center [447, 254] width 894 height 508
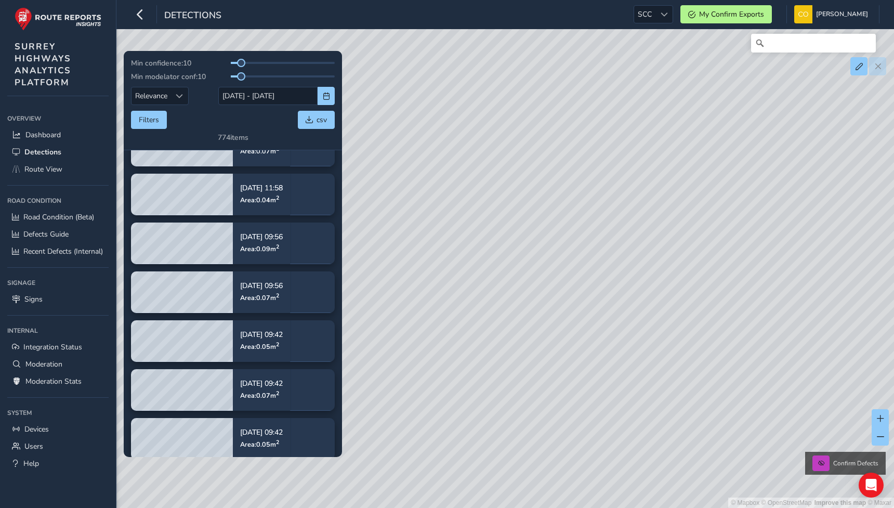
scroll to position [6346, 0]
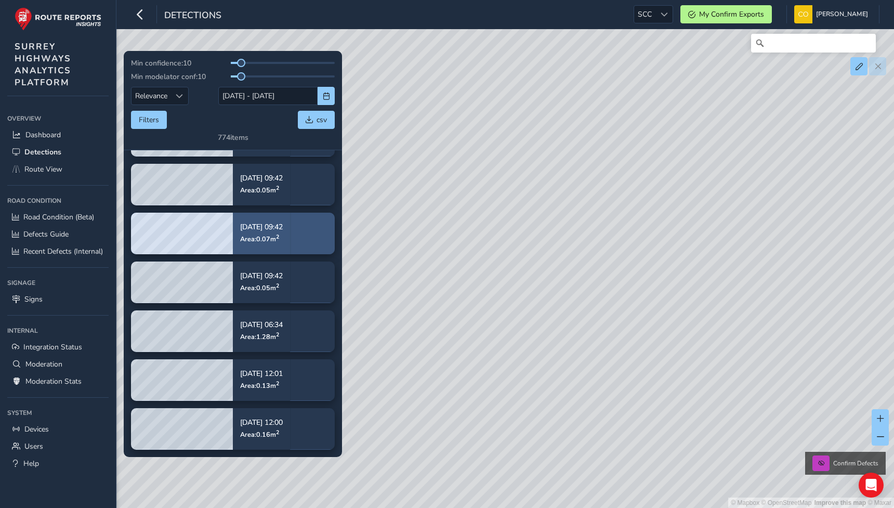
click at [290, 248] on div "[DATE] 09:42 Area: 0.07 m 2" at bounding box center [261, 233] width 57 height 48
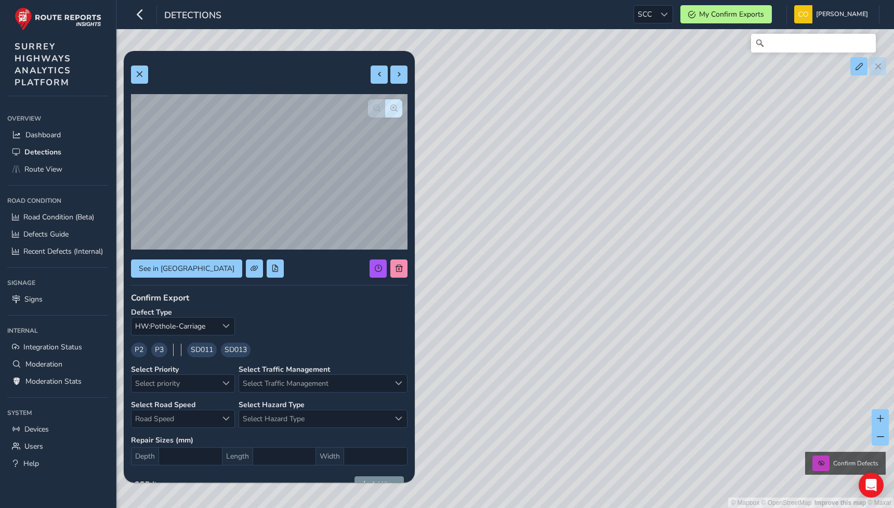
scroll to position [409, 0]
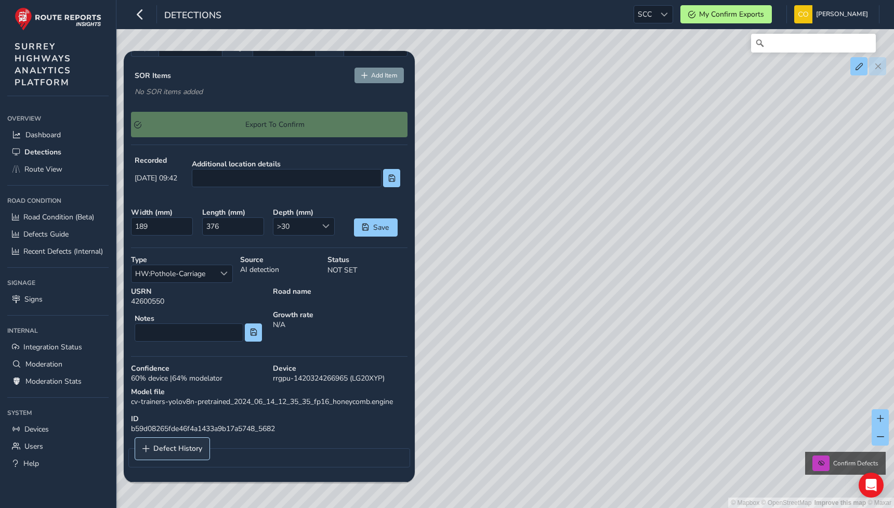
click at [160, 445] on span "Defect History" at bounding box center [177, 448] width 49 height 7
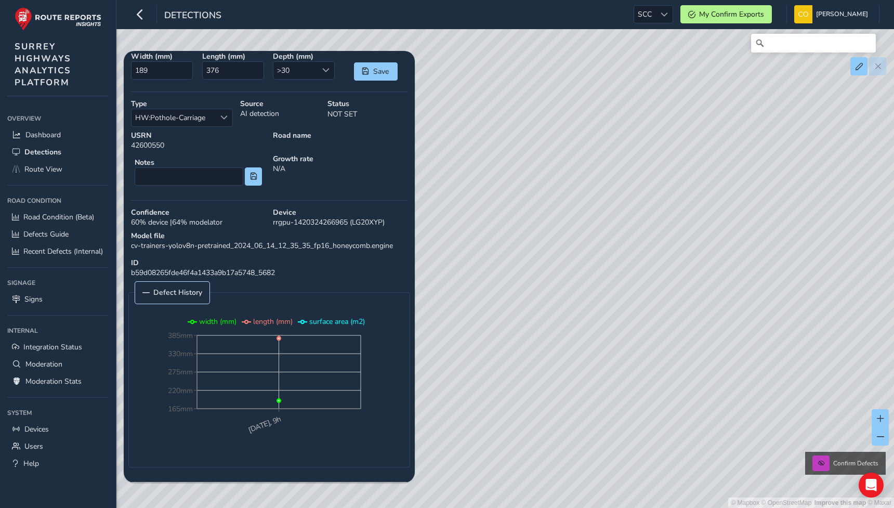
scroll to position [565, 0]
drag, startPoint x: 679, startPoint y: 231, endPoint x: 516, endPoint y: 324, distance: 187.3
click at [517, 324] on div "© Mapbox © OpenStreetMap Improve this map © Maxar Confirm Defects" at bounding box center [447, 254] width 894 height 508
drag, startPoint x: 712, startPoint y: 206, endPoint x: 512, endPoint y: 261, distance: 208.1
click at [512, 261] on div "© Mapbox © OpenStreetMap Improve this map © Maxar Confirm Defects" at bounding box center [447, 254] width 894 height 508
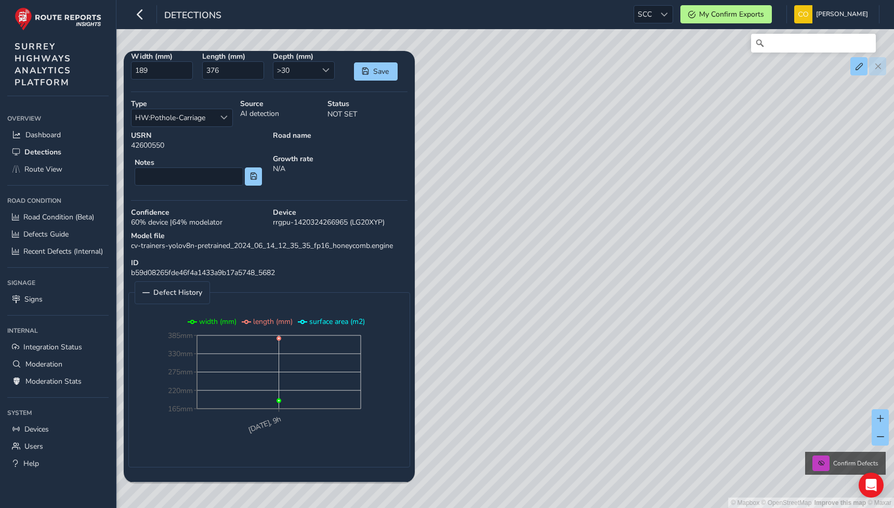
drag, startPoint x: 678, startPoint y: 214, endPoint x: 507, endPoint y: 296, distance: 190.0
click at [507, 296] on div "© Mapbox © OpenStreetMap Improve this map © Maxar Confirm Defects" at bounding box center [447, 254] width 894 height 508
drag, startPoint x: 562, startPoint y: 212, endPoint x: 562, endPoint y: 340, distance: 127.9
click at [562, 341] on div "© Mapbox © OpenStreetMap Improve this map © Maxar Confirm Defects" at bounding box center [447, 254] width 894 height 508
drag, startPoint x: 475, startPoint y: 342, endPoint x: 573, endPoint y: 279, distance: 116.5
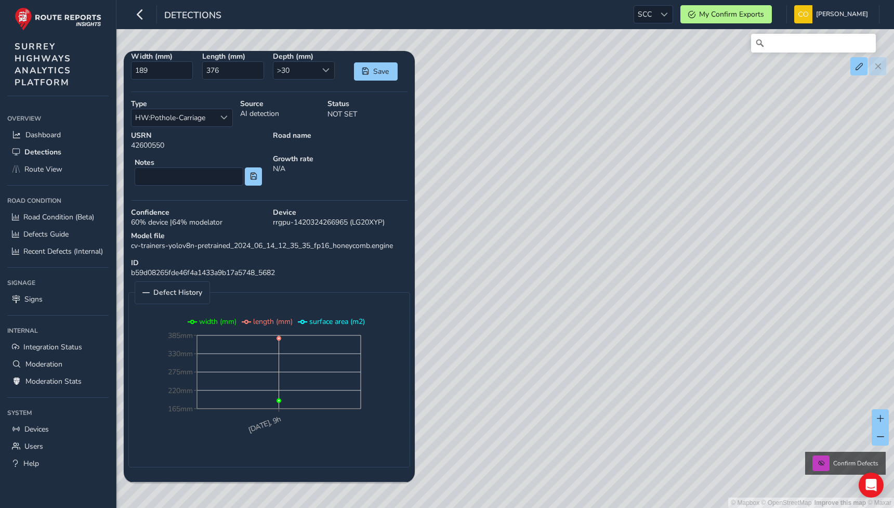
click at [574, 279] on div "© Mapbox © OpenStreetMap Improve this map © Maxar Confirm Defects" at bounding box center [447, 254] width 894 height 508
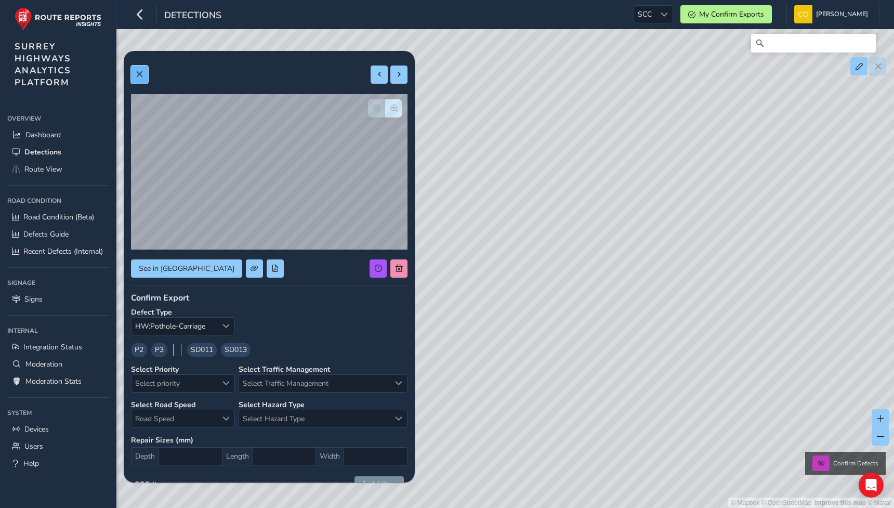
click at [136, 72] on span at bounding box center [139, 74] width 7 height 7
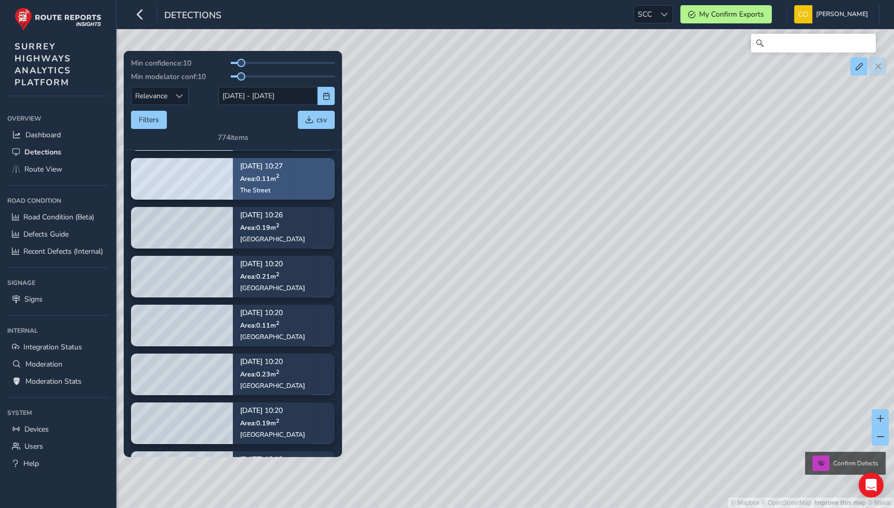
scroll to position [7191, 0]
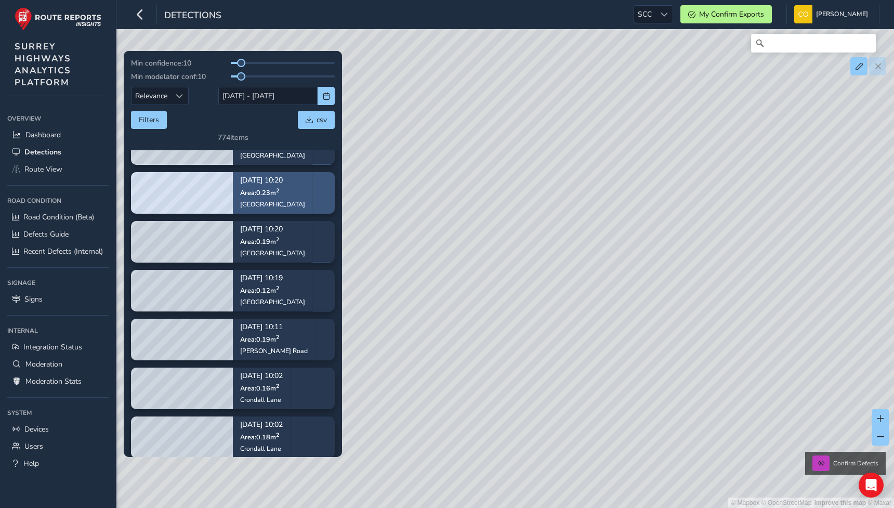
click at [289, 194] on div "[DATE] 10:20 Area: 0.23 m [STREET_ADDRESS]" at bounding box center [273, 192] width 80 height 60
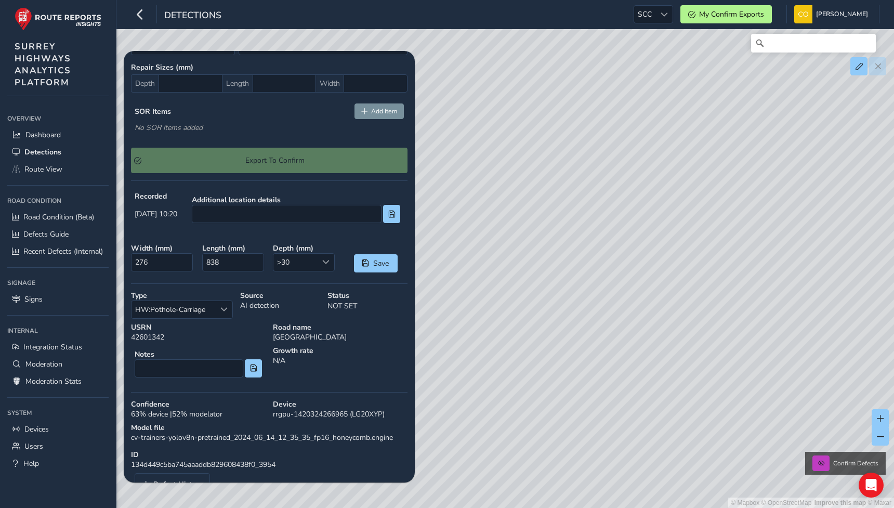
scroll to position [409, 0]
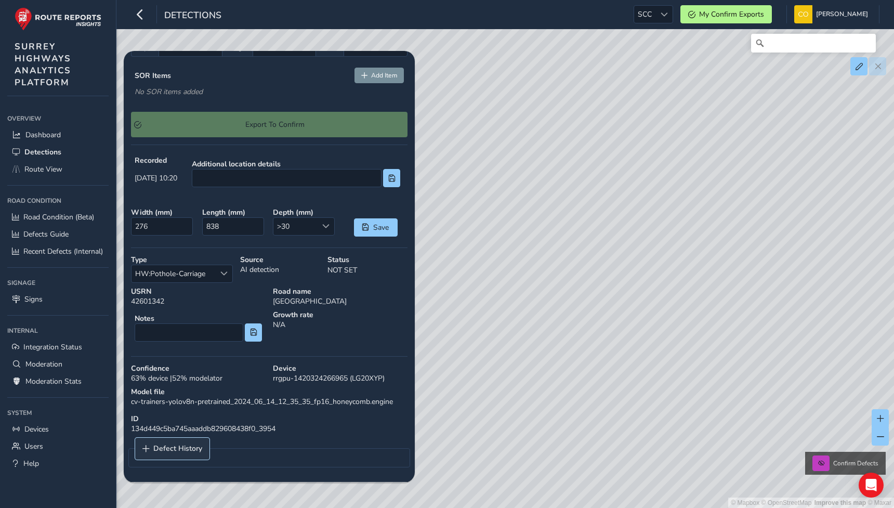
click at [192, 454] on link "Defect History" at bounding box center [172, 449] width 74 height 22
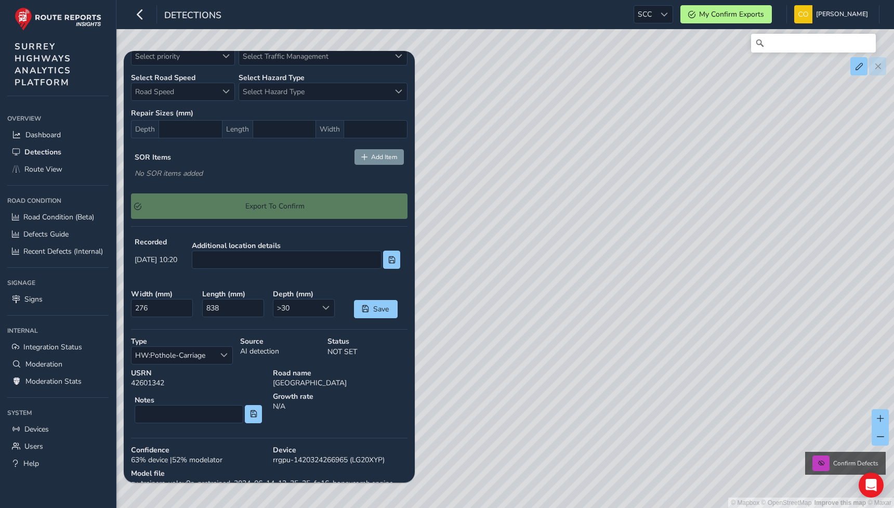
scroll to position [0, 0]
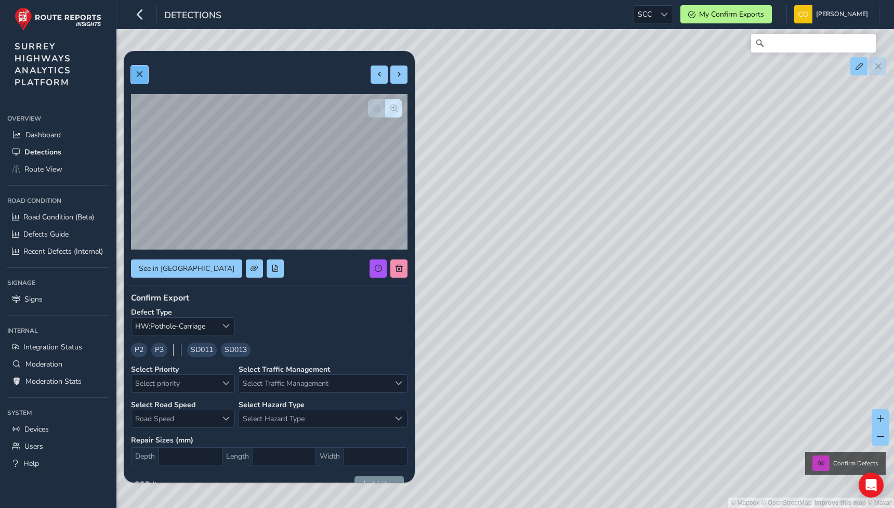
click at [141, 77] on span at bounding box center [139, 74] width 7 height 7
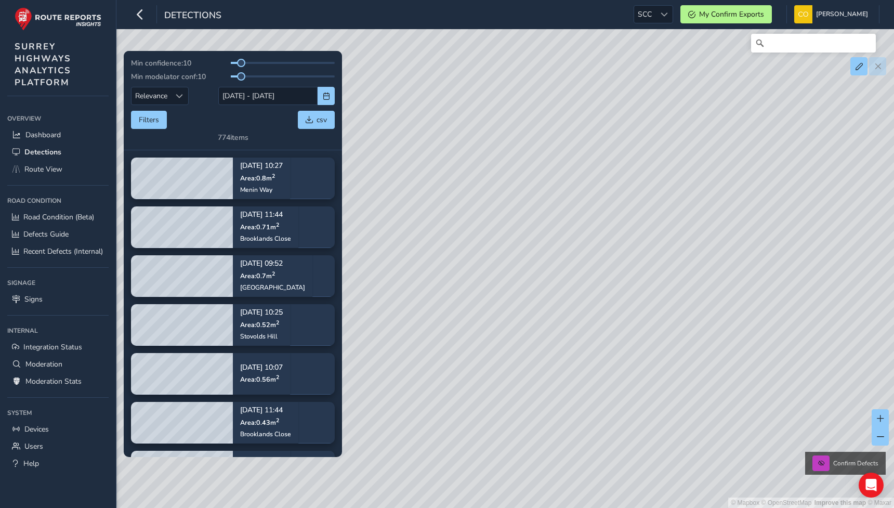
drag, startPoint x: 593, startPoint y: 298, endPoint x: 475, endPoint y: 274, distance: 121.0
click at [475, 274] on div "© Mapbox © OpenStreetMap Improve this map © Maxar Confirm Defects" at bounding box center [447, 254] width 894 height 508
drag, startPoint x: 613, startPoint y: 284, endPoint x: 585, endPoint y: 318, distance: 44.0
click at [585, 318] on div "© Mapbox © OpenStreetMap Improve this map © Maxar Confirm Defects" at bounding box center [447, 254] width 894 height 508
drag, startPoint x: 608, startPoint y: 68, endPoint x: 590, endPoint y: 165, distance: 98.4
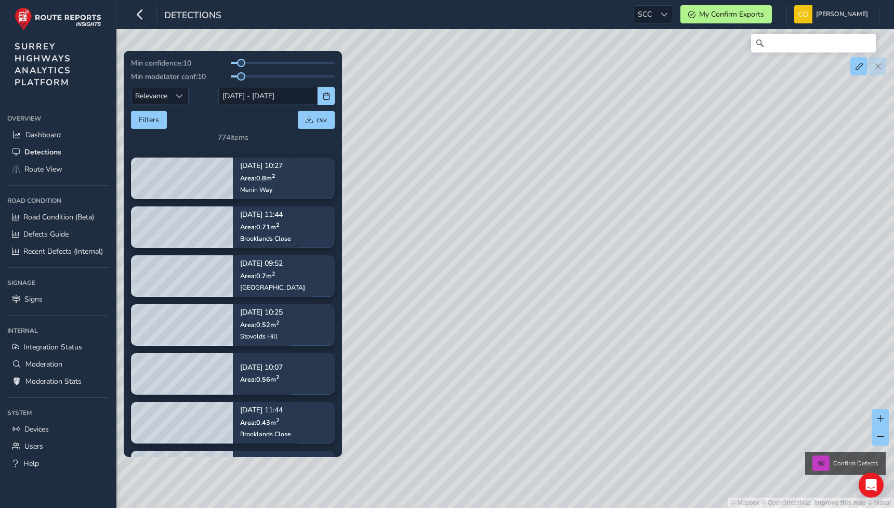
click at [590, 165] on div "© Mapbox © OpenStreetMap Improve this map © Maxar Confirm Defects" at bounding box center [447, 254] width 894 height 508
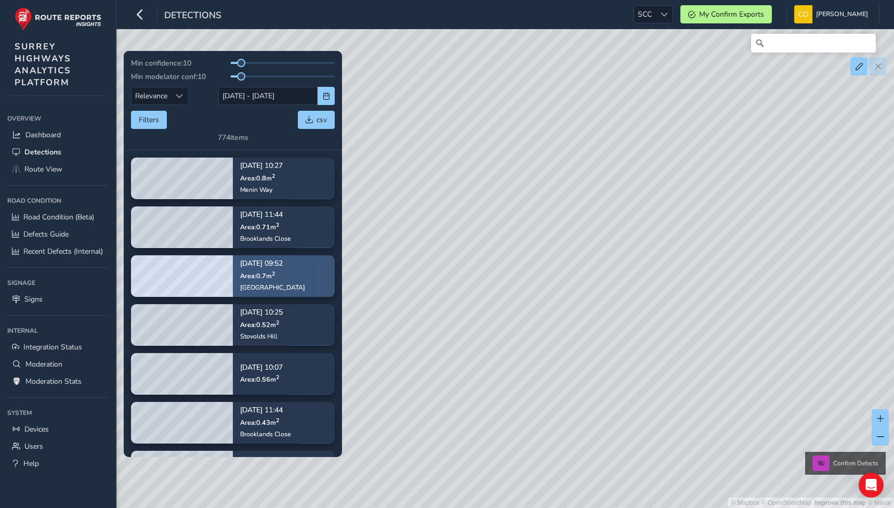
click at [291, 289] on div "[DATE] 09:52 Area: 0.7 m 2 [GEOGRAPHIC_DATA]" at bounding box center [273, 275] width 80 height 60
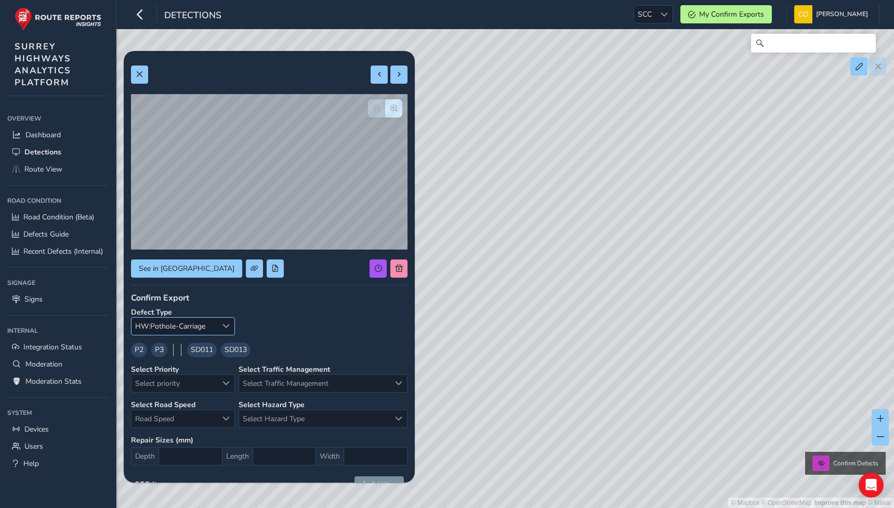
click at [220, 323] on div "Select a type" at bounding box center [225, 326] width 17 height 17
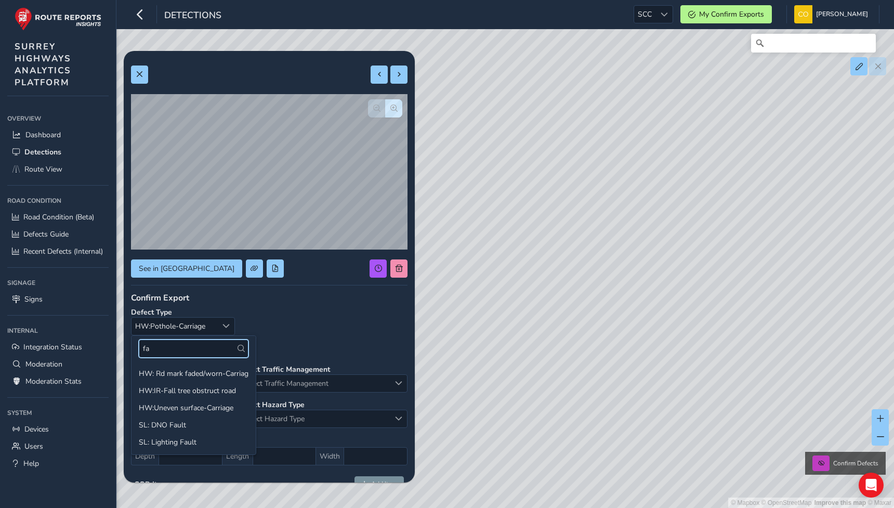
type input "f"
type input "r"
click at [333, 326] on div "Defect Type HW:Pothole-Carriage HW:Pothole-Carriage" at bounding box center [269, 321] width 277 height 28
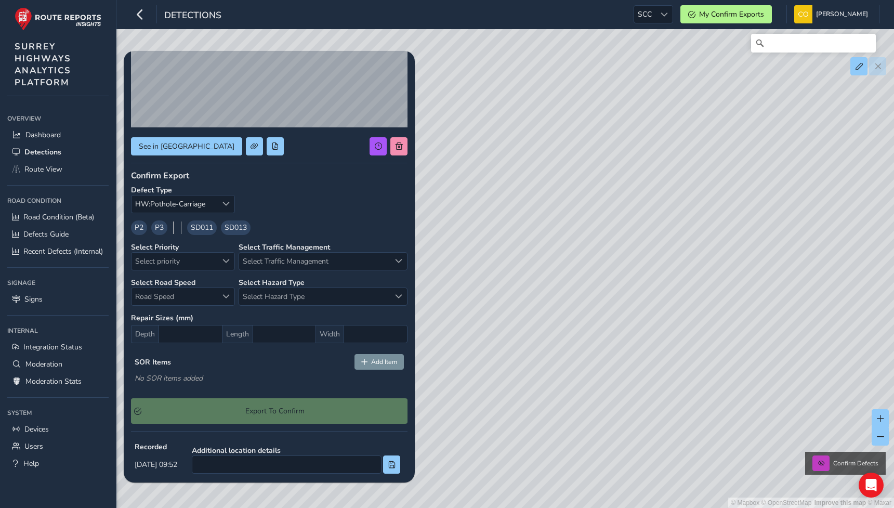
scroll to position [79, 0]
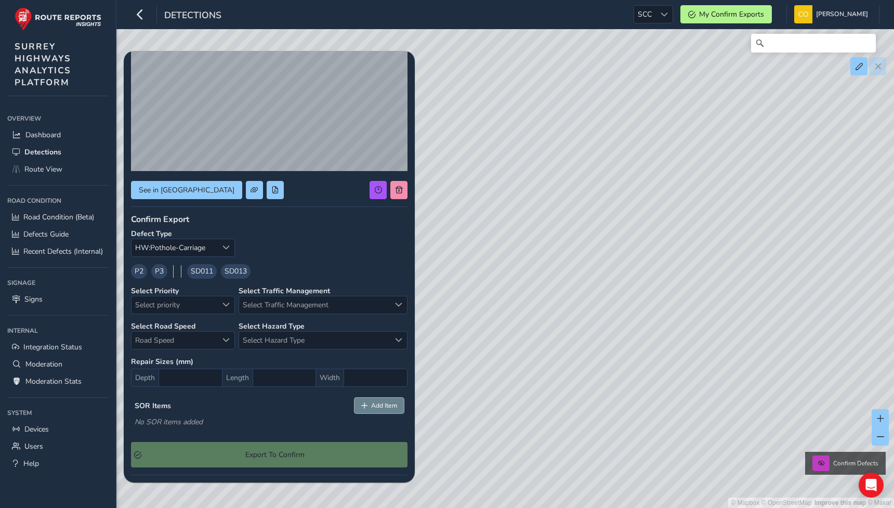
click at [373, 403] on span "Add Item" at bounding box center [384, 405] width 26 height 8
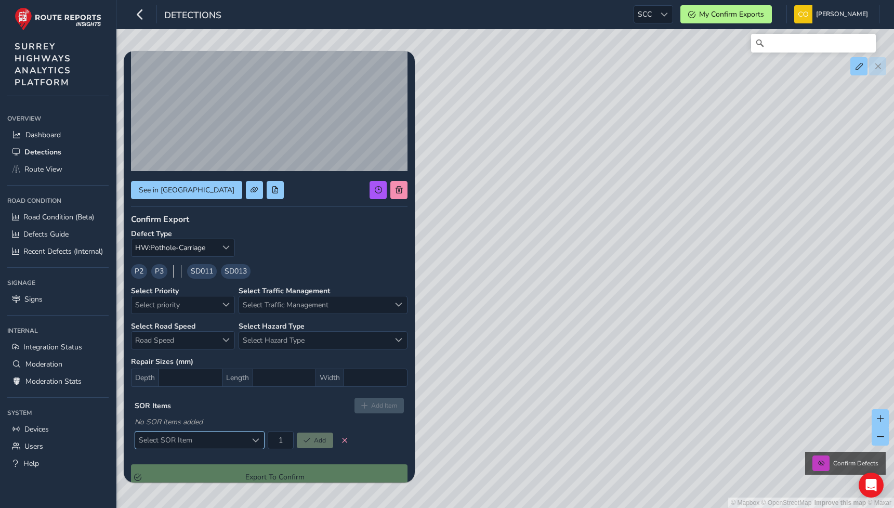
click at [263, 437] on div "Select SOR Item" at bounding box center [255, 440] width 17 height 17
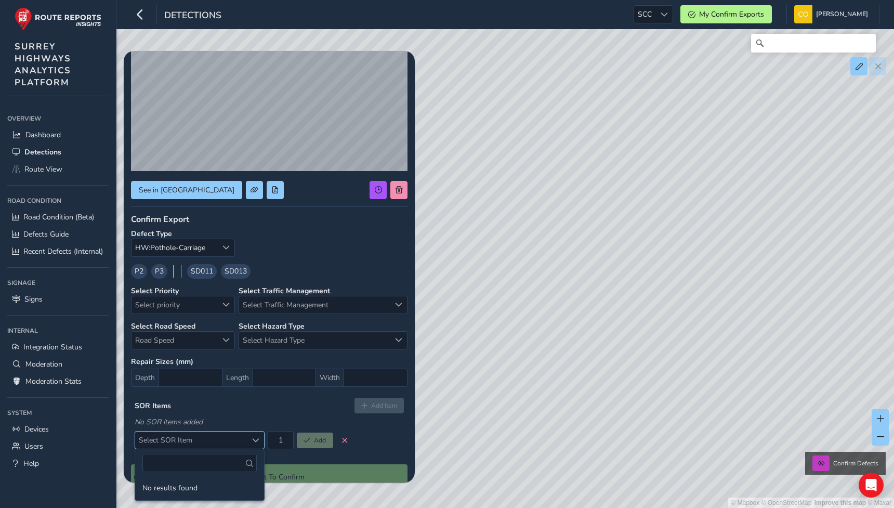
scroll to position [88, 0]
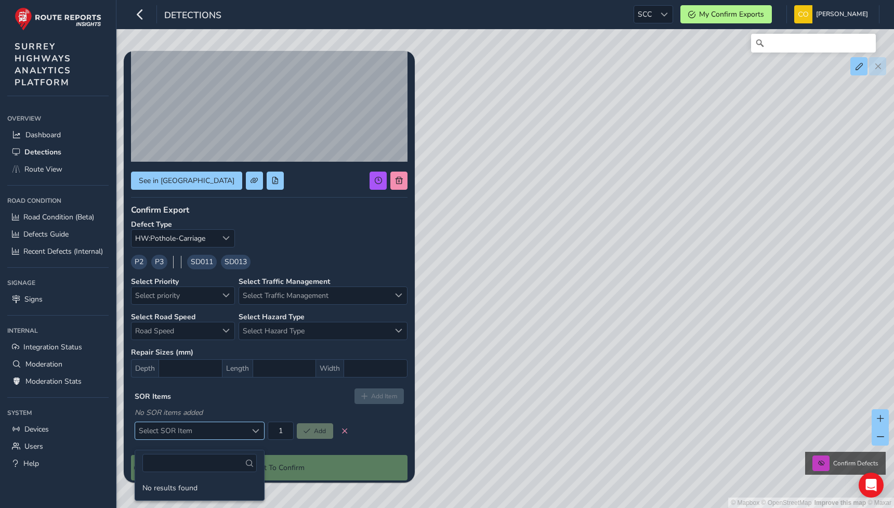
click at [259, 437] on div "Select SOR Item" at bounding box center [255, 430] width 17 height 17
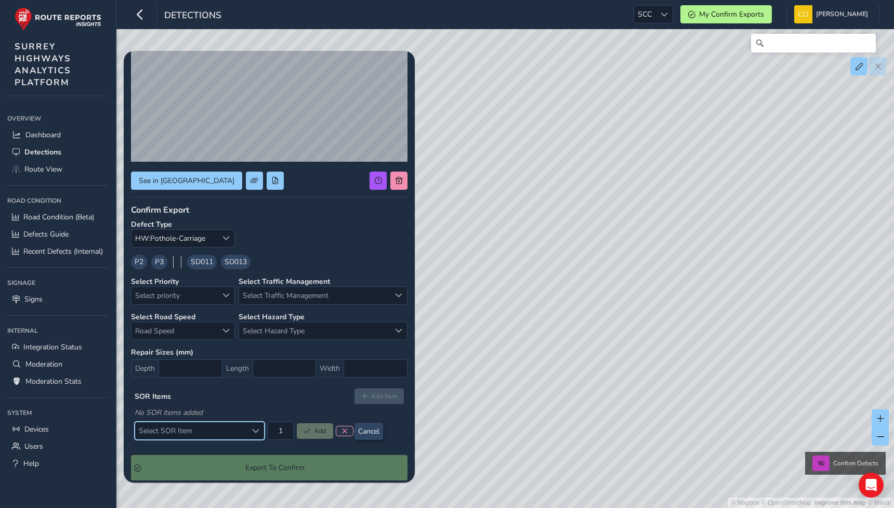
click at [346, 432] on span at bounding box center [345, 431] width 6 height 6
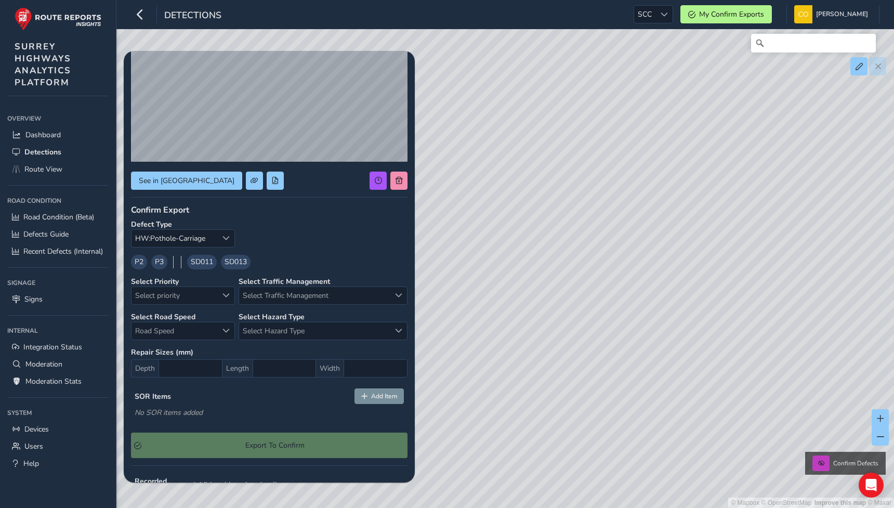
scroll to position [0, 0]
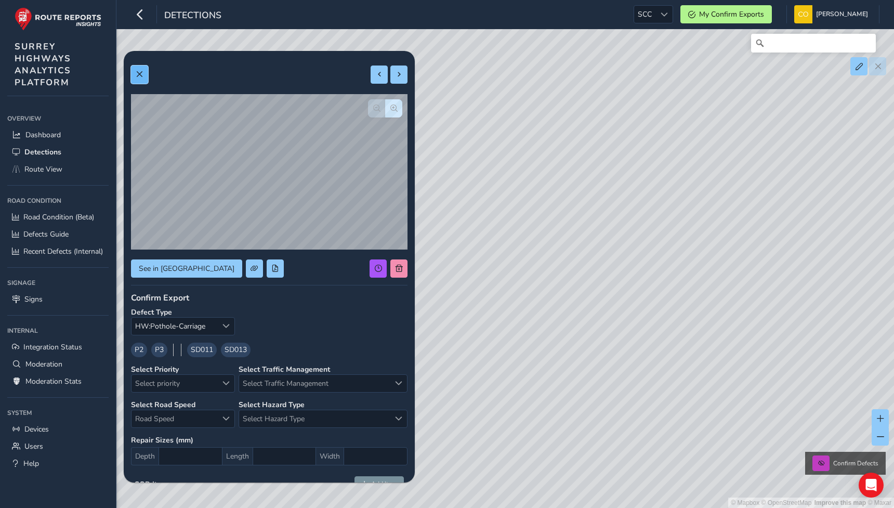
click at [147, 80] on button at bounding box center [139, 75] width 17 height 18
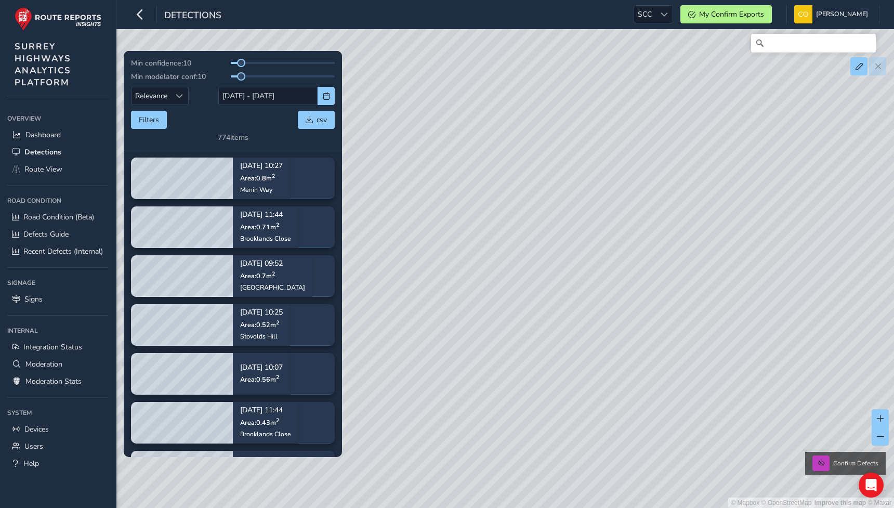
drag, startPoint x: 734, startPoint y: 306, endPoint x: 601, endPoint y: 300, distance: 133.8
click at [601, 300] on div "© Mapbox © OpenStreetMap Improve this map © Maxar Confirm Defects" at bounding box center [447, 254] width 894 height 508
drag, startPoint x: 732, startPoint y: 341, endPoint x: 686, endPoint y: 341, distance: 45.8
click at [685, 341] on div "© Mapbox © OpenStreetMap Improve this map © Maxar Confirm Defects" at bounding box center [447, 254] width 894 height 508
click at [57, 164] on span "Route View" at bounding box center [43, 169] width 38 height 10
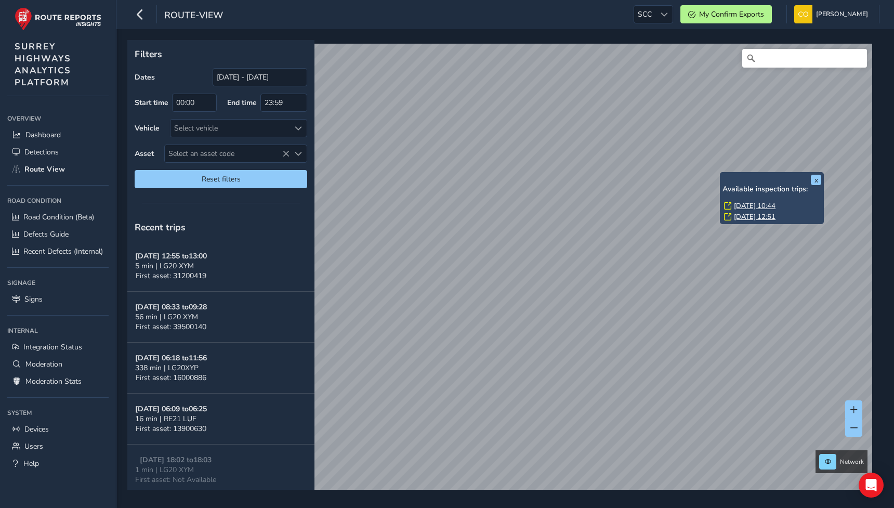
click at [746, 203] on link "[DATE] 10:44" at bounding box center [755, 205] width 42 height 9
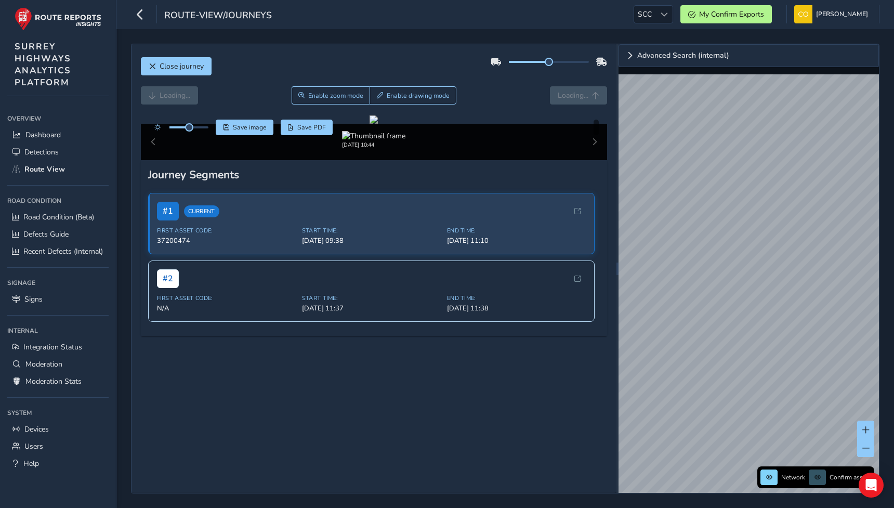
click at [484, 105] on div "Loading... Enable zoom mode Enable drawing mode Loading..." at bounding box center [374, 100] width 467 height 29
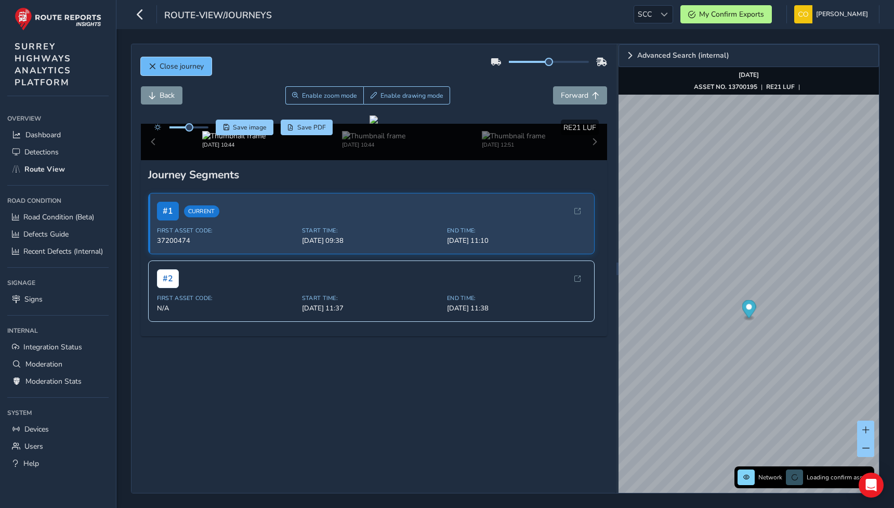
click at [181, 64] on span "Close journey" at bounding box center [182, 66] width 44 height 10
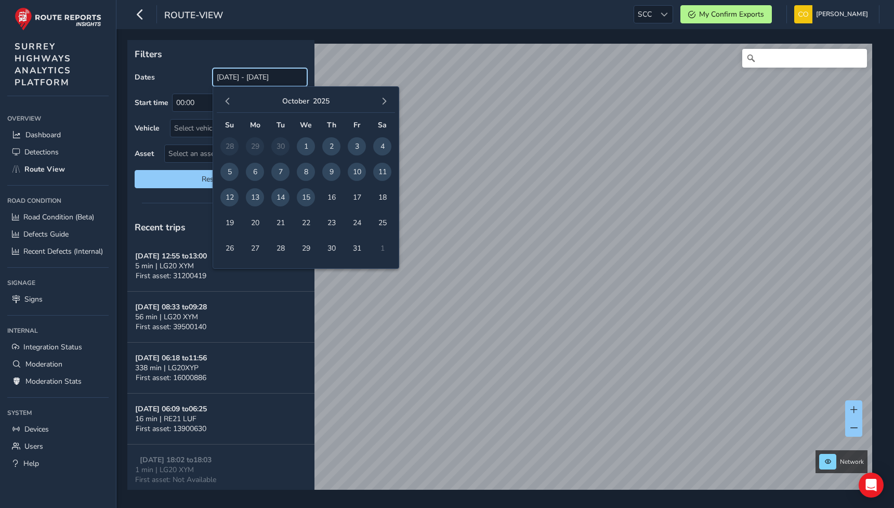
click at [247, 76] on input "[DATE] - [DATE]" at bounding box center [260, 77] width 95 height 18
click at [232, 112] on div "[DATE]" at bounding box center [306, 101] width 178 height 22
click at [228, 105] on button "button" at bounding box center [227, 101] width 15 height 15
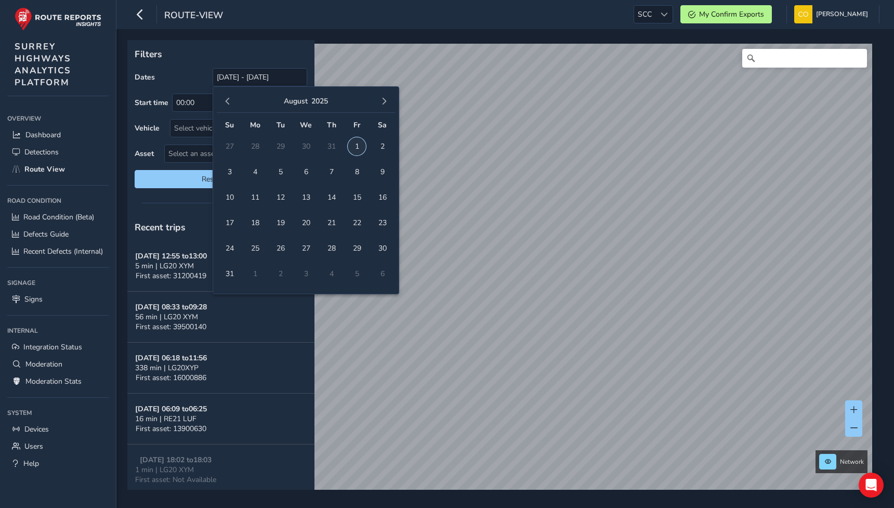
click at [356, 146] on span "1" at bounding box center [357, 146] width 18 height 18
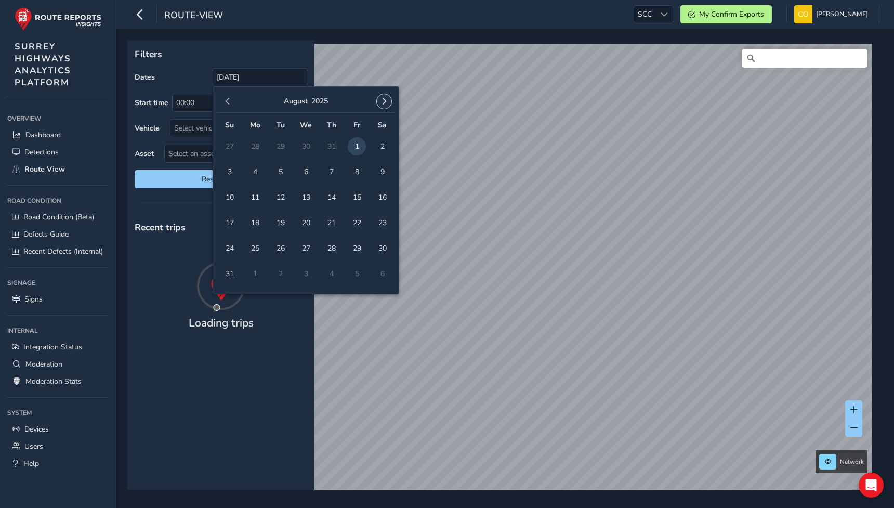
click at [384, 101] on span "button" at bounding box center [384, 101] width 7 height 7
click at [283, 248] on span "30" at bounding box center [280, 248] width 18 height 18
type input "[DATE] - [DATE]"
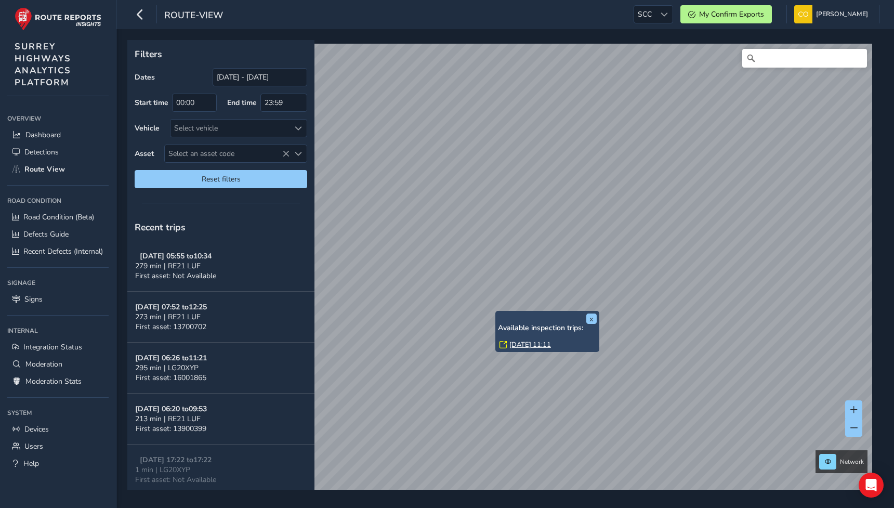
click at [538, 331] on div "x Available inspection trips: [DATE] 11:11 Filters Dates [DATE] - [DATE] Start …" at bounding box center [501, 265] width 749 height 450
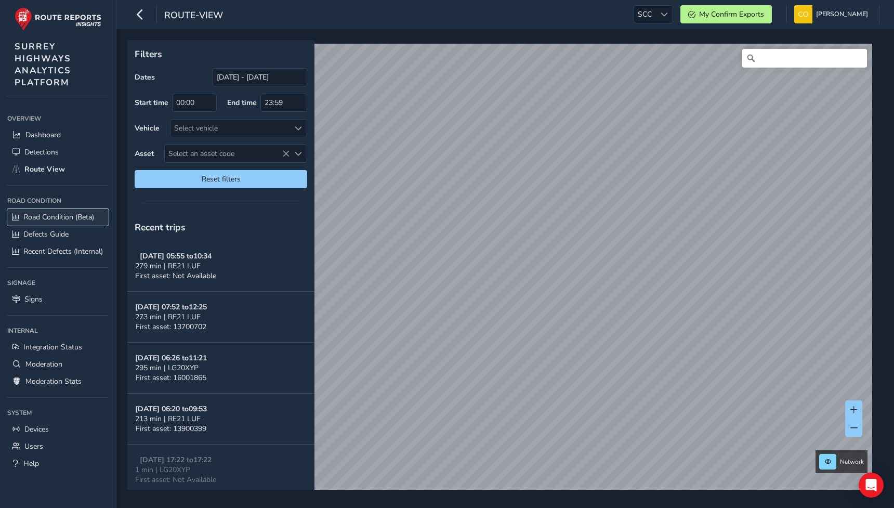
click at [62, 216] on span "Road Condition (Beta)" at bounding box center [58, 217] width 71 height 10
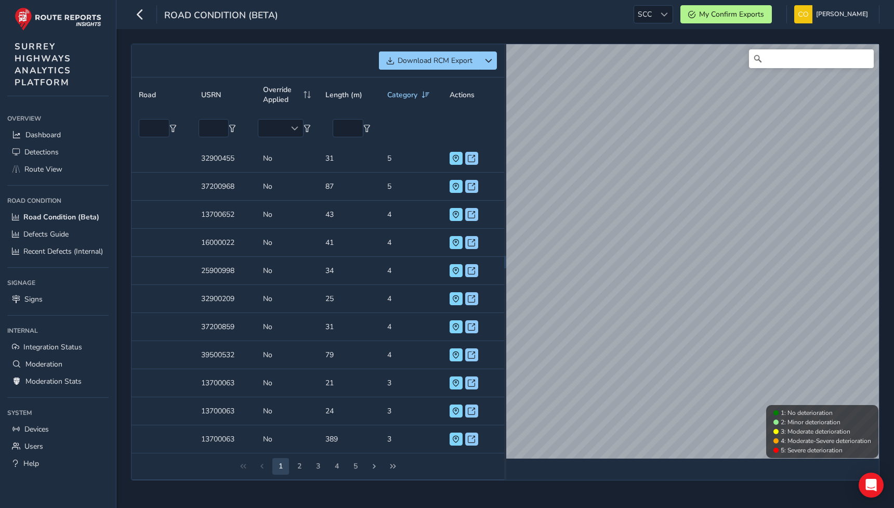
click at [345, 67] on div "Download RCM Export" at bounding box center [318, 60] width 358 height 18
